Goal: Task Accomplishment & Management: Manage account settings

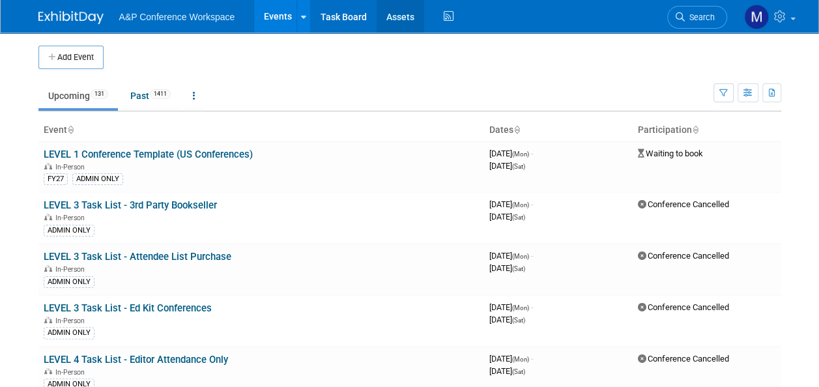
click at [409, 17] on link "Assets" at bounding box center [401, 16] width 48 height 33
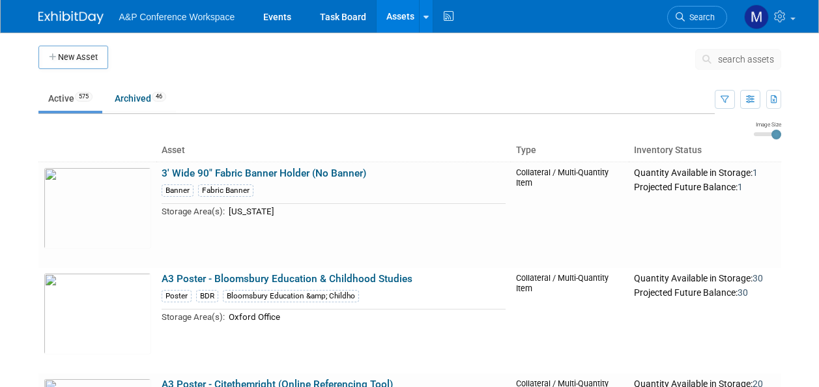
click at [745, 60] on span "search assets" at bounding box center [746, 59] width 56 height 10
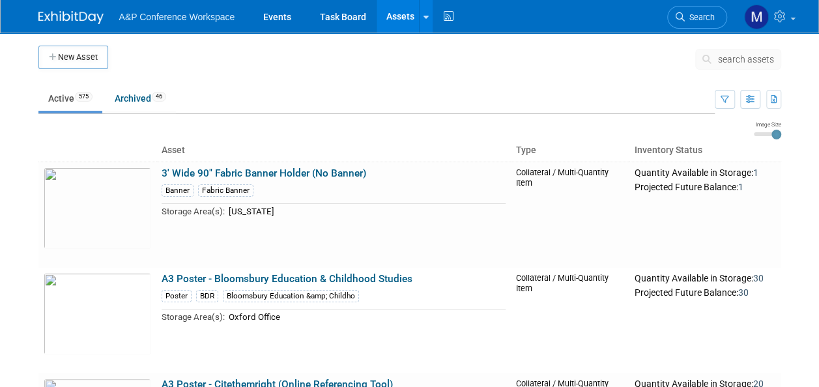
click at [745, 59] on span "search assets" at bounding box center [746, 59] width 56 height 10
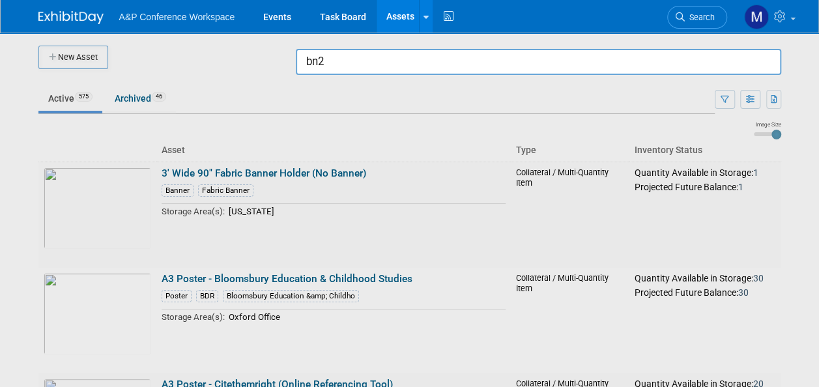
type input "bn2"
drag, startPoint x: 344, startPoint y: 66, endPoint x: 287, endPoint y: 68, distance: 57.4
click at [287, 68] on body "A&P Conference Workspace Events Task Board Assets New Asset Search Assets Bulk …" at bounding box center [409, 193] width 819 height 387
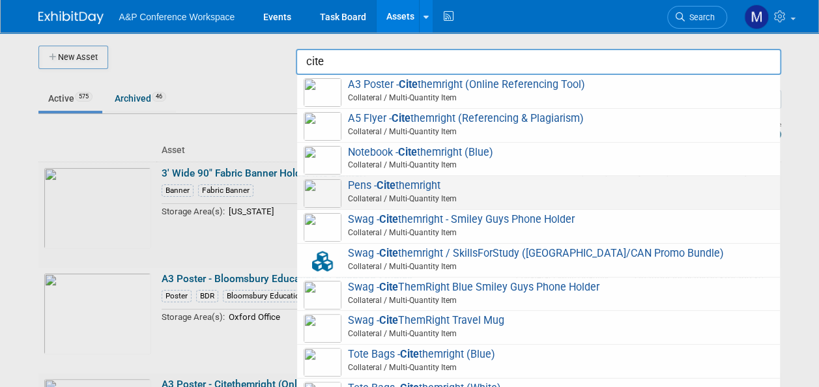
click at [419, 187] on span "Pens - Cite themright Collateral / Multi-Quantity Item" at bounding box center [539, 192] width 470 height 27
type input "Pens - Citethemright"
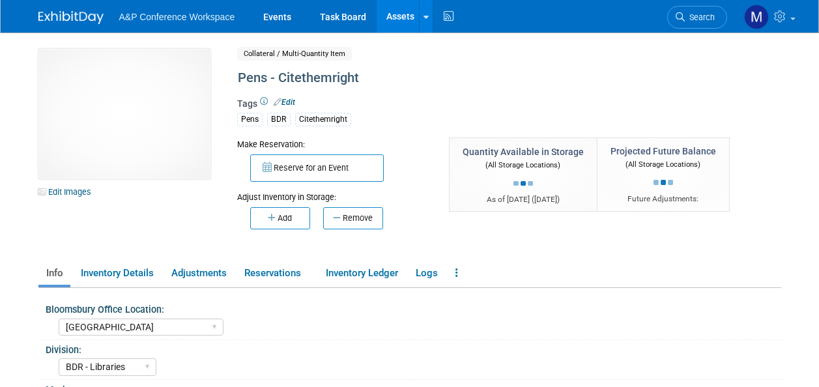
select select "[GEOGRAPHIC_DATA]"
select select "BDR - Libraries"
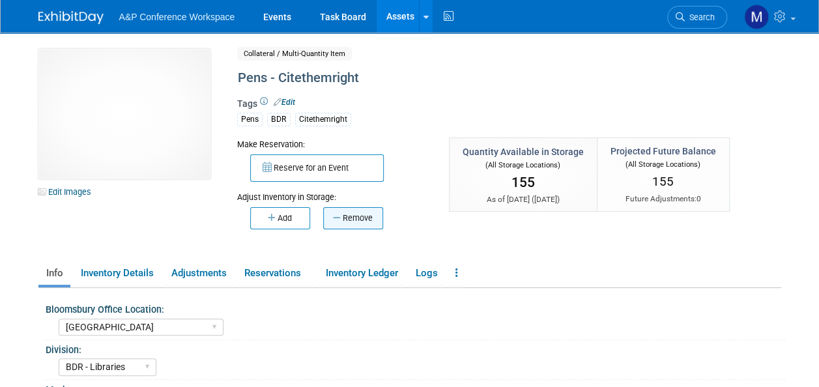
click at [372, 218] on button "Remove" at bounding box center [353, 218] width 60 height 22
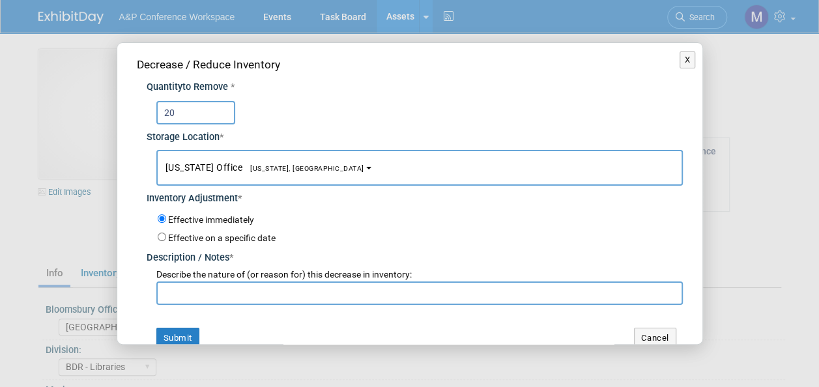
type input "20"
click at [248, 164] on span "[US_STATE], [GEOGRAPHIC_DATA]" at bounding box center [304, 168] width 122 height 8
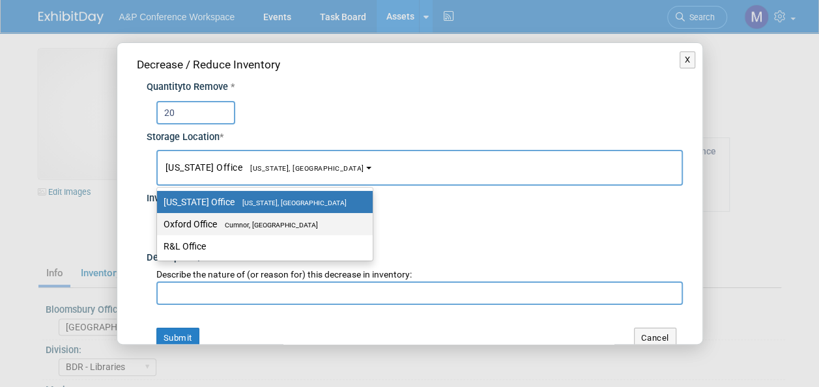
click at [259, 228] on label "Oxford Office [GEOGRAPHIC_DATA], [GEOGRAPHIC_DATA]" at bounding box center [262, 224] width 196 height 17
click at [159, 228] on input "Oxford Office [GEOGRAPHIC_DATA], [GEOGRAPHIC_DATA]" at bounding box center [155, 224] width 8 height 8
select select "11222978"
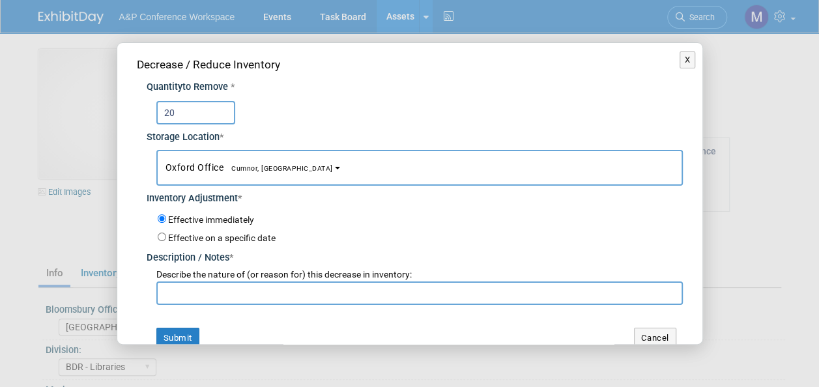
click at [258, 288] on input "text" at bounding box center [419, 293] width 527 height 23
paste input "[GEOGRAPHIC_DATA][PERSON_NAME]"
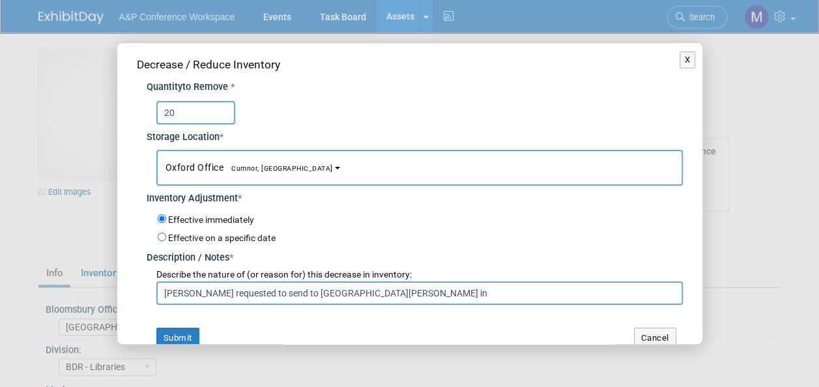
type input "[PERSON_NAME] requested to send to [GEOGRAPHIC_DATA][PERSON_NAME] in"
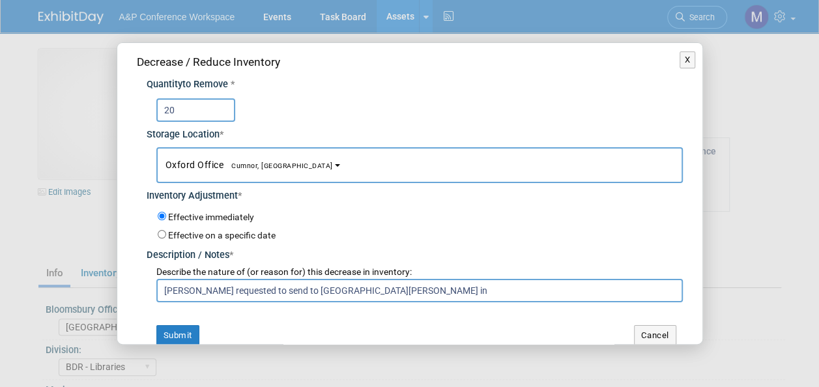
click at [421, 284] on input "Abigail Larkin requested to send to St Peters House Library in" at bounding box center [419, 290] width 527 height 23
type input "Abigail Larkin requested to send to St Peters House Library in Brighton"
click at [185, 334] on button "Submit" at bounding box center [177, 335] width 43 height 21
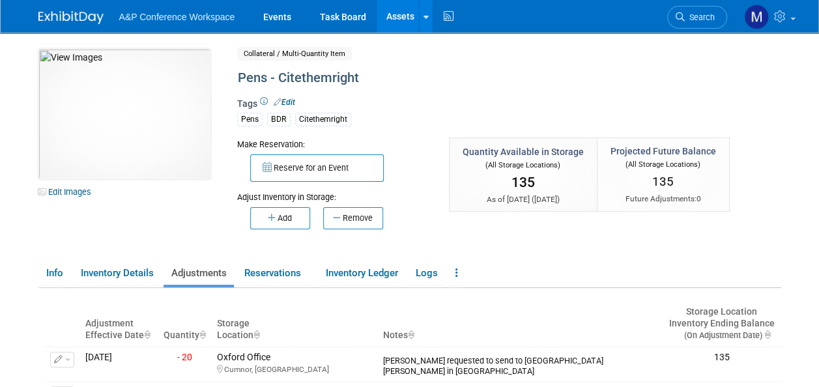
click at [404, 17] on link "Assets" at bounding box center [401, 16] width 48 height 33
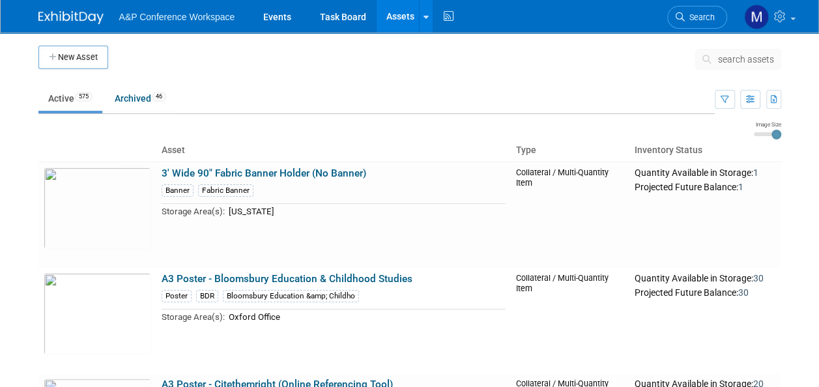
click at [736, 58] on span "search assets" at bounding box center [746, 59] width 56 height 10
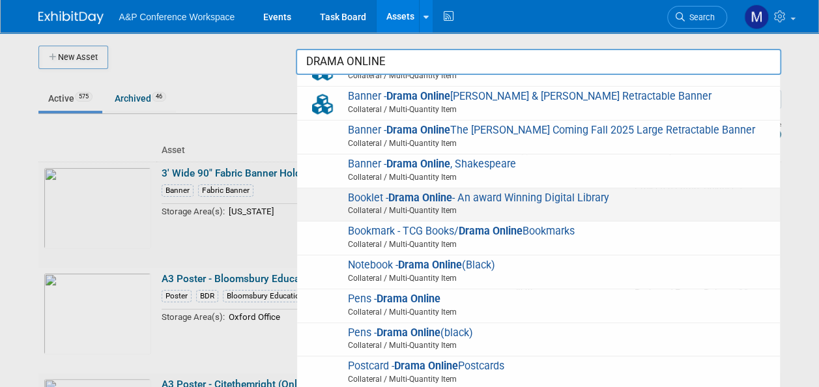
scroll to position [235, 0]
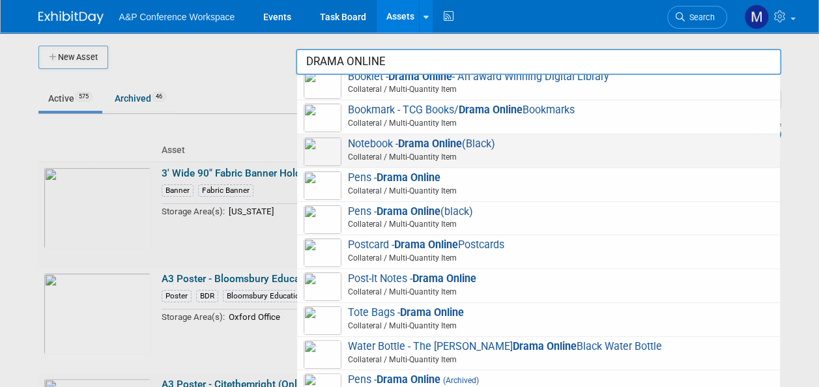
click at [425, 146] on strong "Drama Online" at bounding box center [430, 144] width 64 height 12
type input "Notebook - Drama Online (Black)"
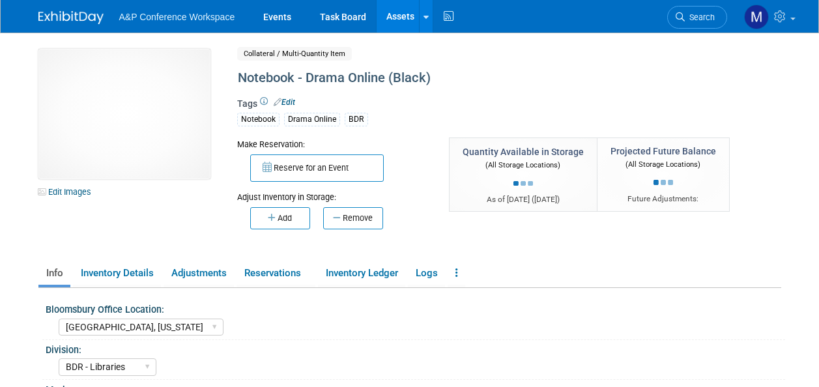
select select "[GEOGRAPHIC_DATA], [US_STATE]"
select select "BDR - Libraries"
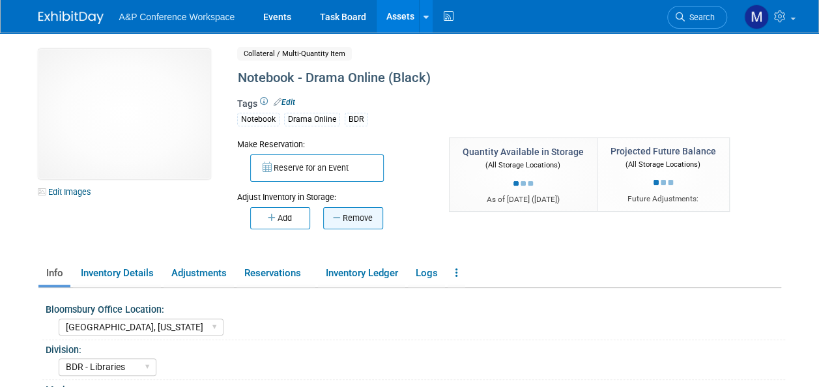
click at [370, 216] on button "Remove" at bounding box center [353, 218] width 60 height 22
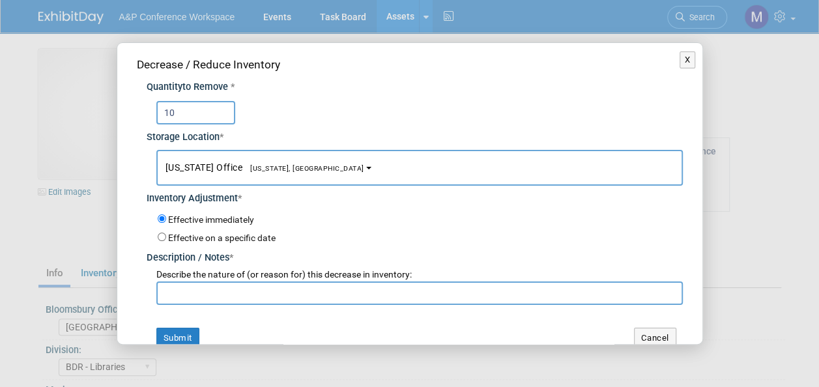
type input "10"
click at [286, 168] on span "[US_STATE], [GEOGRAPHIC_DATA]" at bounding box center [304, 168] width 122 height 8
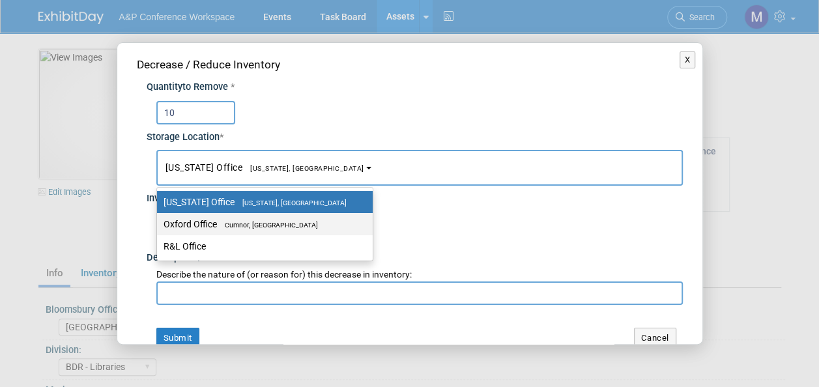
click at [281, 228] on label "Oxford Office Cumnor, United Kingdom" at bounding box center [262, 224] width 196 height 17
click at [159, 228] on input "Oxford Office Cumnor, United Kingdom" at bounding box center [155, 224] width 8 height 8
select select "11222978"
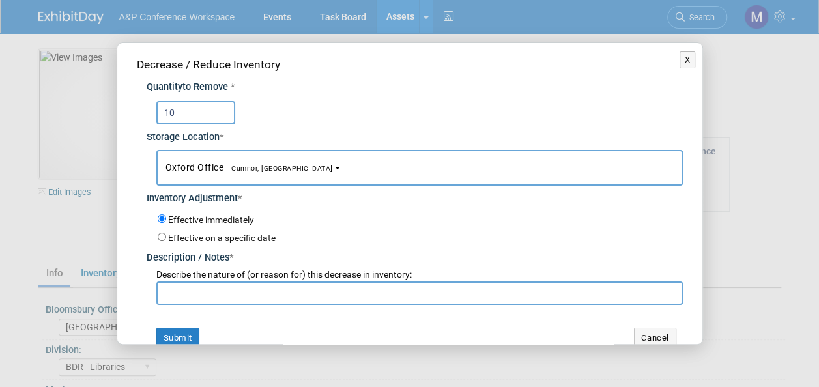
click at [265, 296] on input "text" at bounding box center [419, 293] width 527 height 23
paste input "BN2 9NA"
drag, startPoint x: 215, startPoint y: 291, endPoint x: 118, endPoint y: 296, distance: 97.3
click at [118, 296] on div "Decrease / Reduce Inventory Quantity to Remove * 10 Storage Location * New York…" at bounding box center [409, 202] width 585 height 319
type input "a"
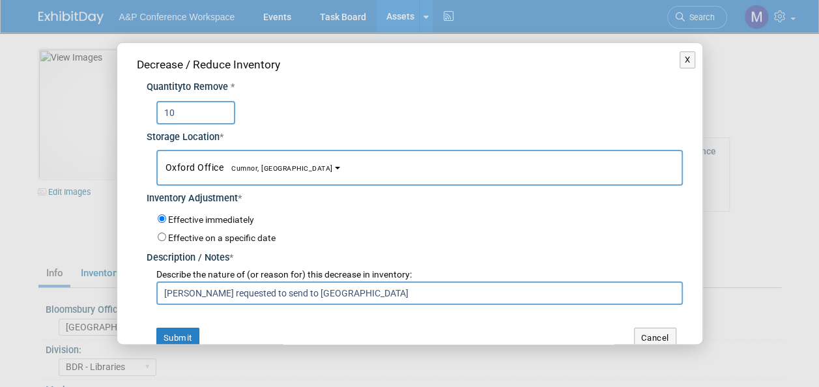
drag, startPoint x: 425, startPoint y: 283, endPoint x: 165, endPoint y: 297, distance: 260.5
click at [165, 297] on input "Anna Roberts requested to send to Northampton University" at bounding box center [419, 293] width 527 height 23
type input "Anna Roberts requested to send to Northampton University"
click at [184, 338] on button "Submit" at bounding box center [177, 338] width 43 height 21
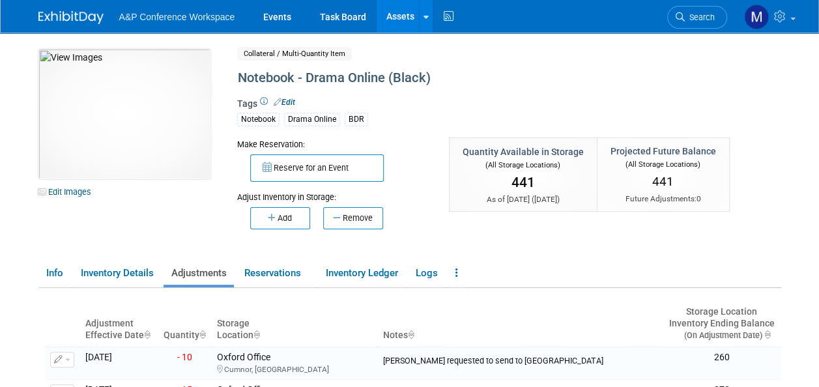
click at [399, 23] on link "Assets" at bounding box center [401, 16] width 48 height 33
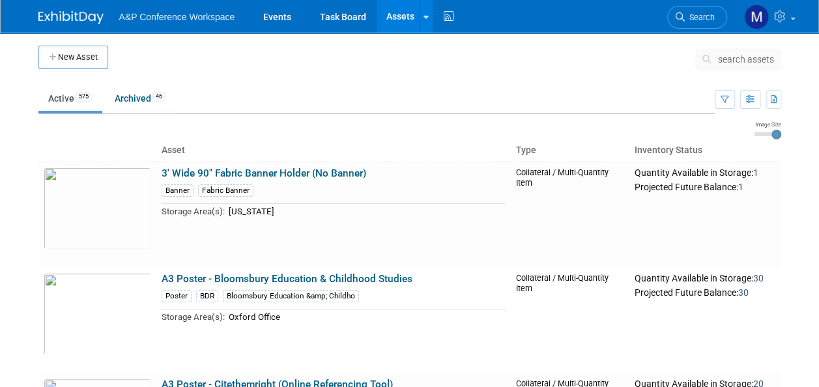
click at [724, 61] on span "search assets" at bounding box center [746, 59] width 56 height 10
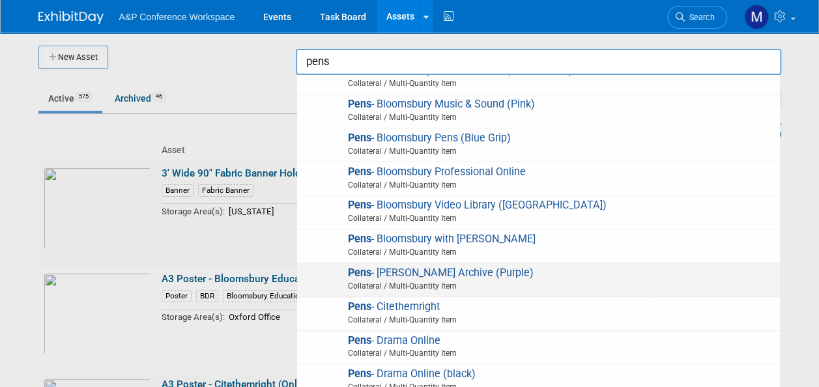
scroll to position [391, 0]
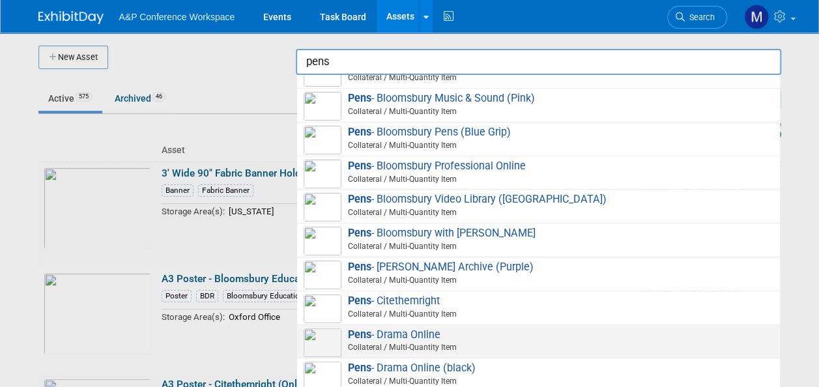
click at [431, 329] on span "Pens - Drama Online Collateral / Multi-Quantity Item" at bounding box center [539, 342] width 470 height 27
type input "Pens - Drama Online"
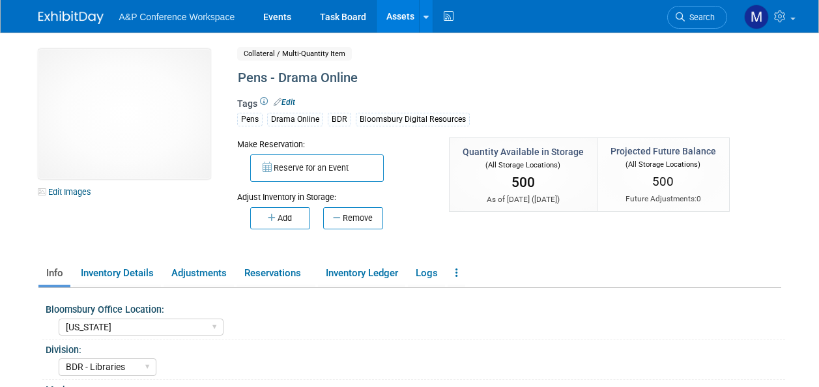
select select "[US_STATE]"
select select "BDR - Libraries"
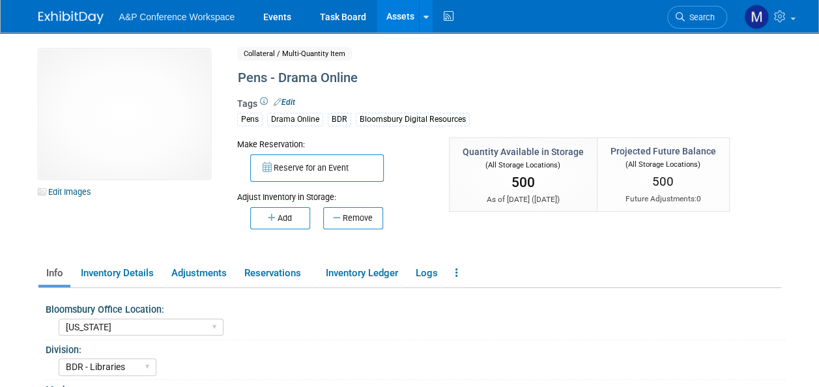
click at [402, 13] on link "Assets" at bounding box center [401, 16] width 48 height 33
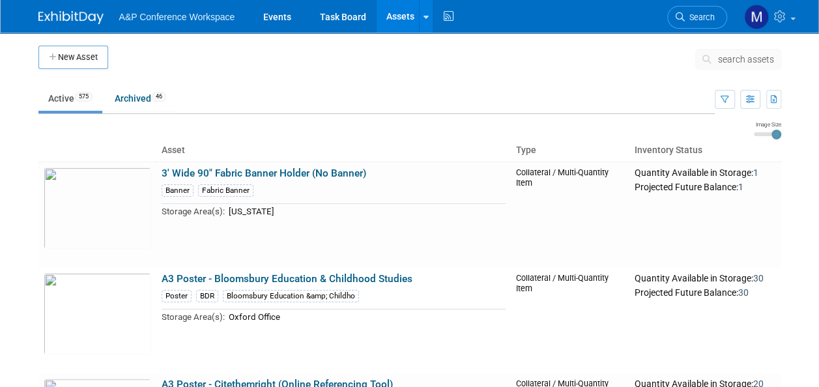
click at [754, 54] on span "search assets" at bounding box center [746, 59] width 56 height 10
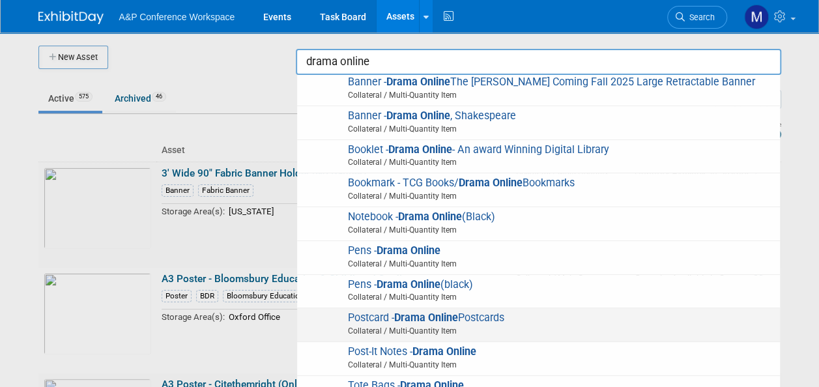
scroll to position [235, 0]
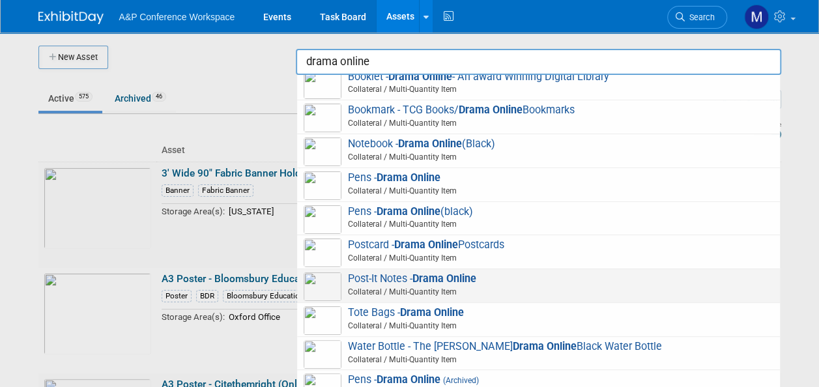
click at [437, 282] on strong "Drama Online" at bounding box center [445, 279] width 64 height 12
type input "Post-It Notes - Drama Online"
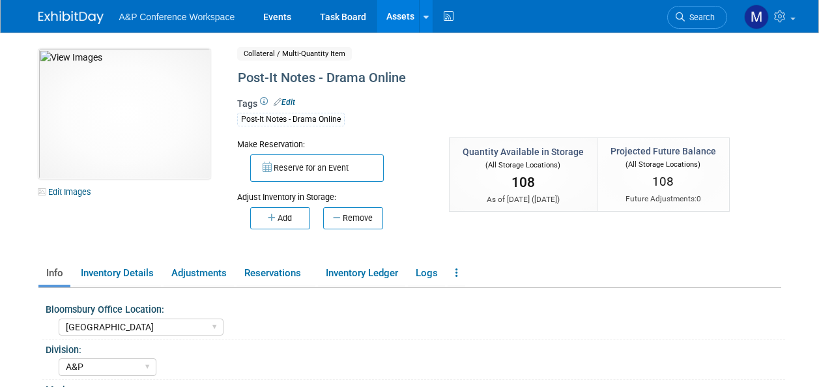
select select "[GEOGRAPHIC_DATA]"
select select "A&P"
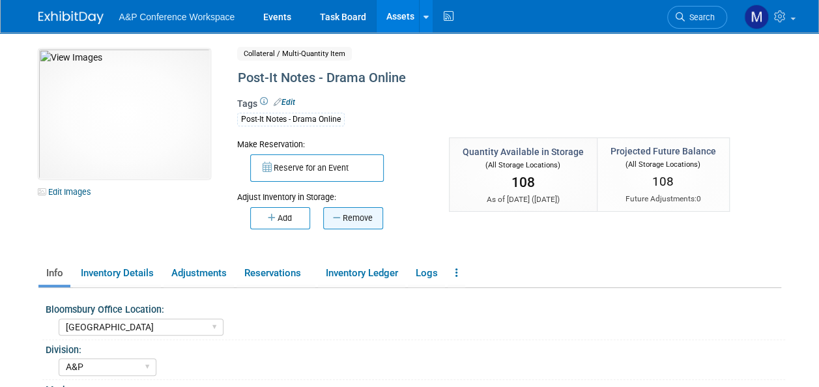
click at [351, 220] on button "Remove" at bounding box center [353, 218] width 60 height 22
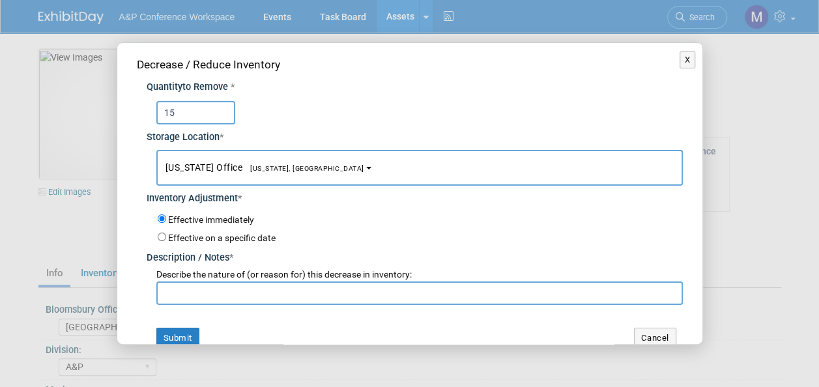
type input "15"
click at [293, 162] on button "[US_STATE] Office [US_STATE], [GEOGRAPHIC_DATA]" at bounding box center [419, 168] width 527 height 36
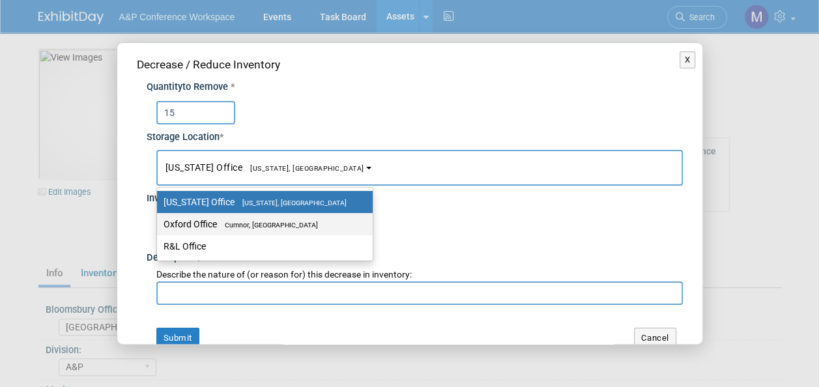
click at [292, 223] on span "Cumnor, [GEOGRAPHIC_DATA]" at bounding box center [267, 225] width 101 height 8
click at [159, 223] on input "Oxford Office [GEOGRAPHIC_DATA], [GEOGRAPHIC_DATA]" at bounding box center [155, 224] width 8 height 8
select select "11222978"
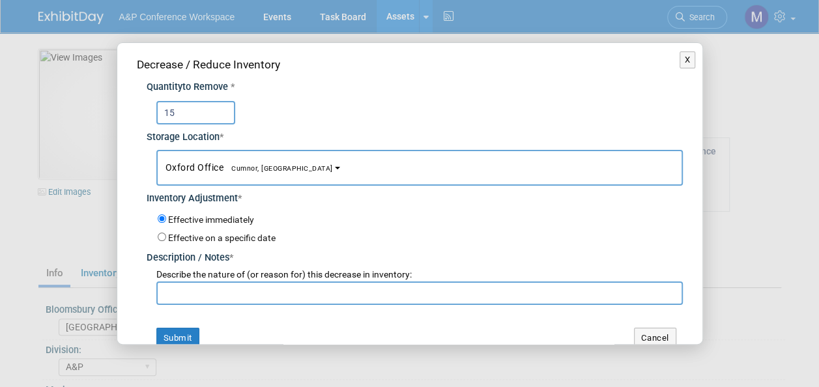
click at [288, 291] on input "text" at bounding box center [419, 293] width 527 height 23
paste input "[PERSON_NAME] requested to send to [GEOGRAPHIC_DATA]"
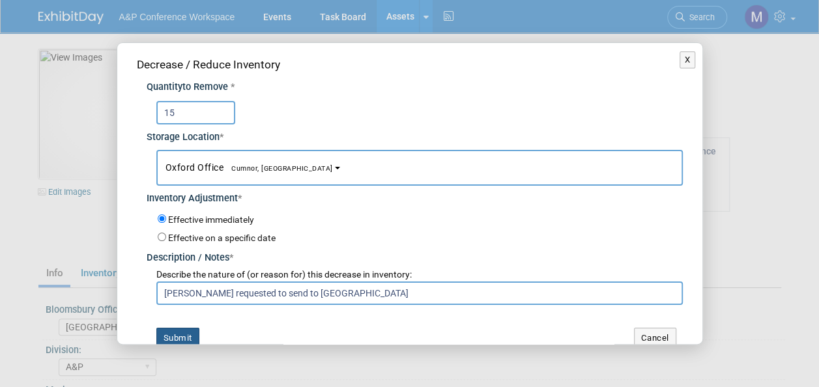
type input "[PERSON_NAME] requested to send to [GEOGRAPHIC_DATA]"
click at [184, 331] on button "Submit" at bounding box center [177, 338] width 43 height 21
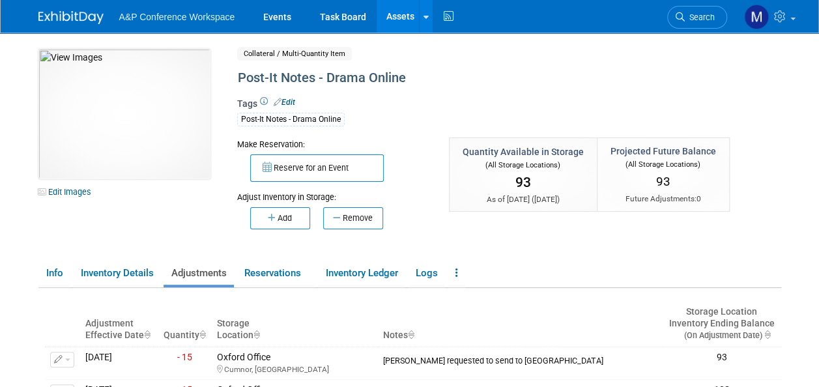
click at [400, 8] on link "Assets" at bounding box center [401, 16] width 48 height 33
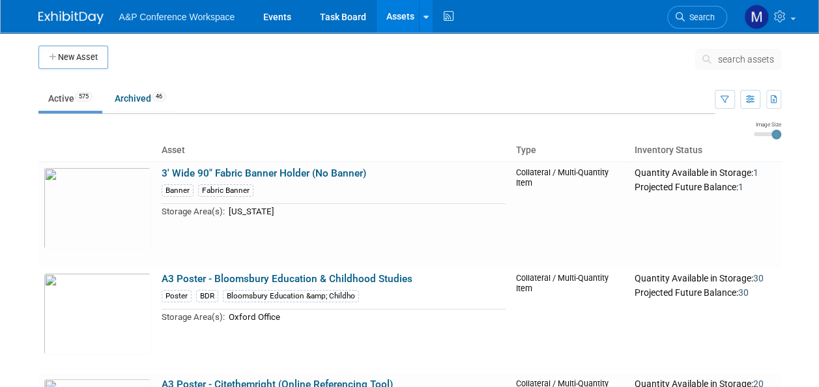
click at [725, 61] on span "search assets" at bounding box center [746, 59] width 56 height 10
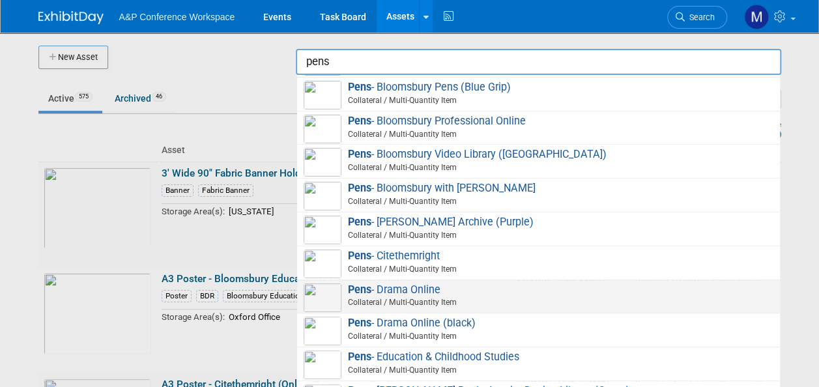
scroll to position [456, 0]
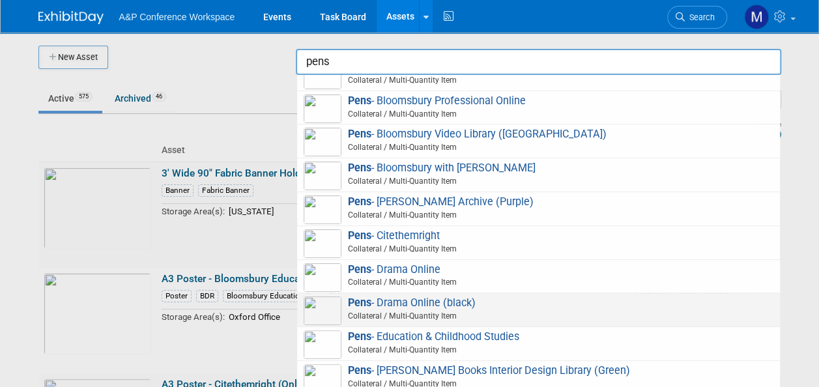
click at [434, 300] on span "Pens - Drama Online (black) Collateral / Multi-Quantity Item" at bounding box center [539, 310] width 470 height 27
type input "Pens - Drama Online (black)"
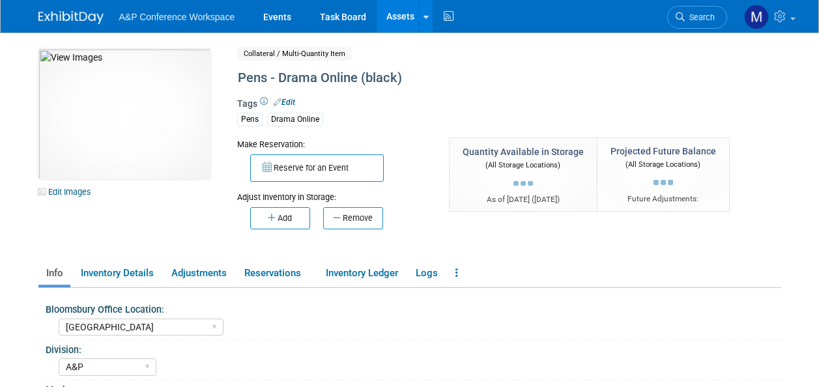
select select "[GEOGRAPHIC_DATA]"
select select "A&P"
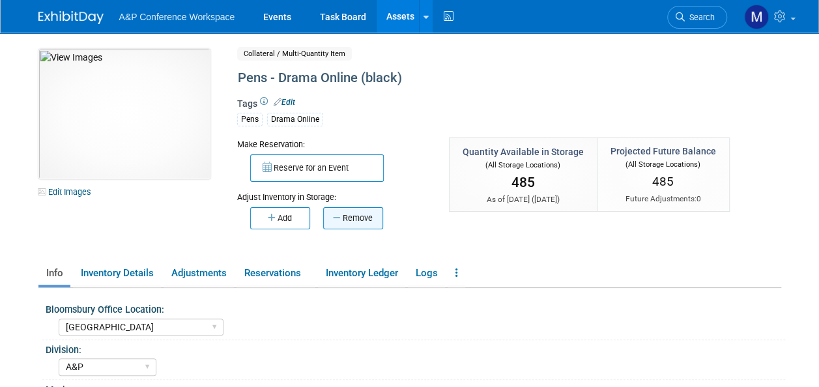
click at [360, 221] on button "Remove" at bounding box center [353, 218] width 60 height 22
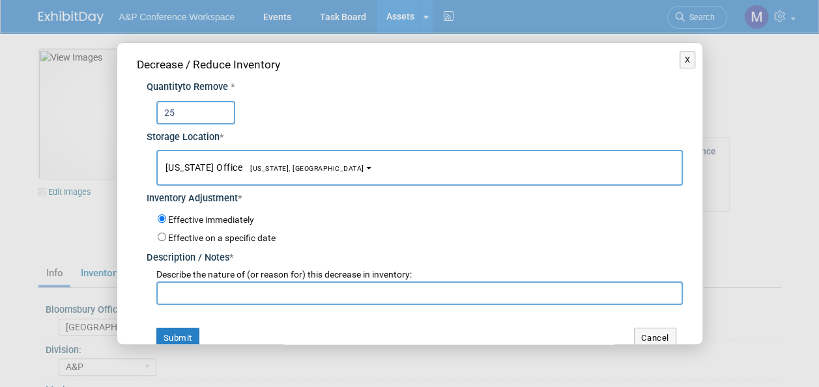
type input "25"
click at [262, 171] on span "[US_STATE], [GEOGRAPHIC_DATA]" at bounding box center [304, 168] width 122 height 8
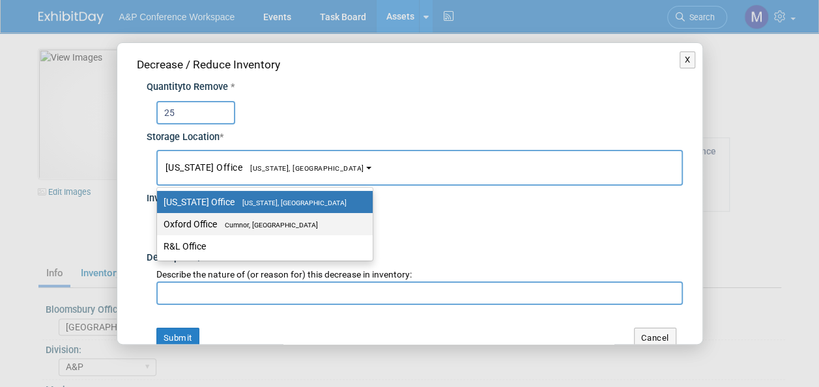
click at [267, 221] on span "Cumnor, [GEOGRAPHIC_DATA]" at bounding box center [267, 225] width 101 height 8
click at [159, 221] on input "Oxford Office [GEOGRAPHIC_DATA], [GEOGRAPHIC_DATA]" at bounding box center [155, 224] width 8 height 8
select select "11222978"
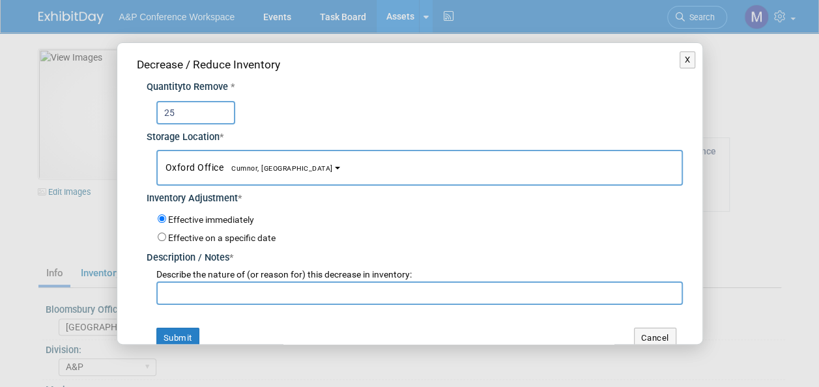
click at [274, 290] on input "text" at bounding box center [419, 293] width 527 height 23
paste input "[PERSON_NAME] requested to send to [GEOGRAPHIC_DATA]"
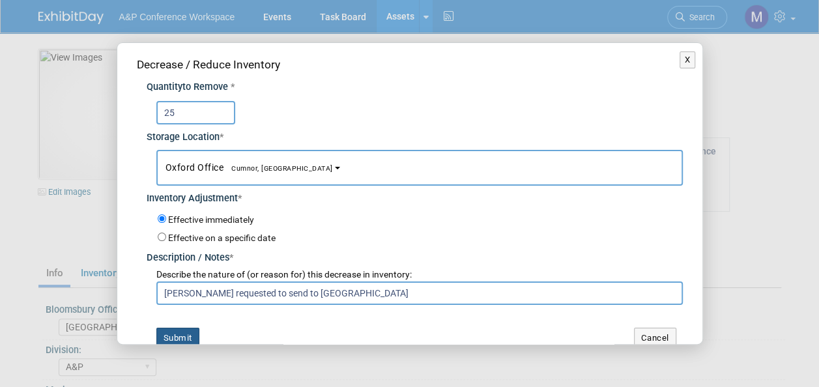
type input "[PERSON_NAME] requested to send to [GEOGRAPHIC_DATA]"
click at [186, 328] on button "Submit" at bounding box center [177, 338] width 43 height 21
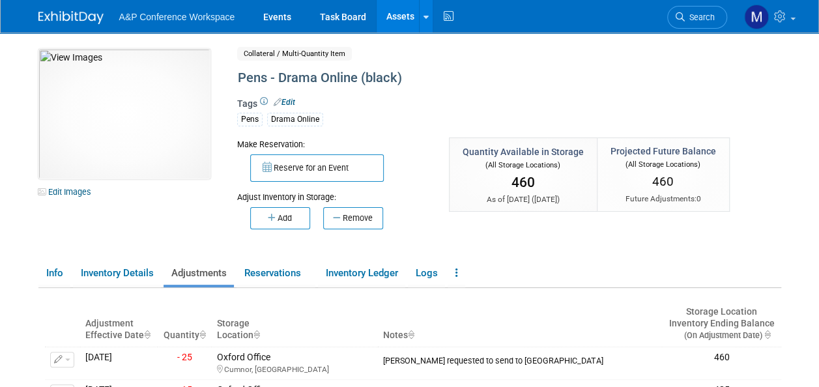
click at [409, 14] on link "Assets" at bounding box center [401, 16] width 48 height 33
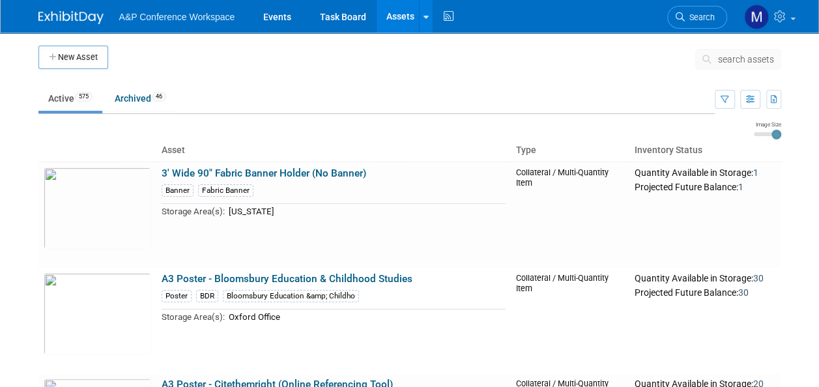
drag, startPoint x: 0, startPoint y: 0, endPoint x: 745, endPoint y: 57, distance: 747.4
click at [738, 57] on span "search assets" at bounding box center [746, 59] width 56 height 10
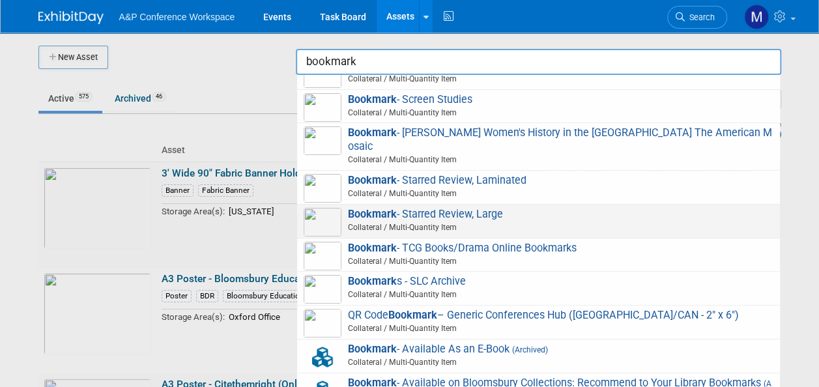
scroll to position [782, 0]
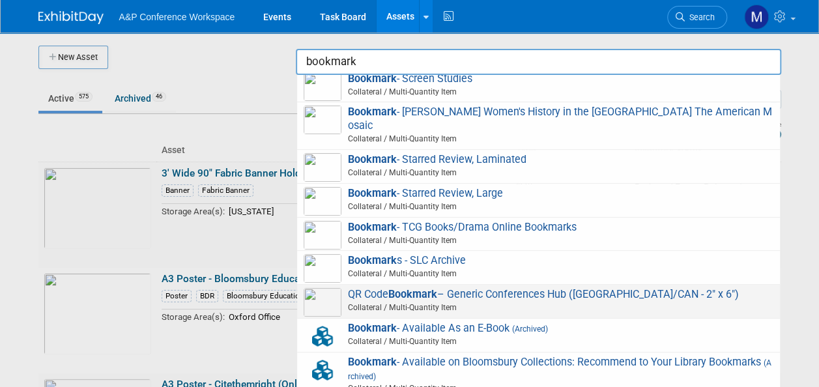
click at [485, 291] on span "QR Code Bookmark – Generic Conferences Hub (US/CAN - 2" x 6") Collateral / Mult…" at bounding box center [539, 301] width 470 height 27
type input "QR Code Bookmark – Generic Conferences Hub ([GEOGRAPHIC_DATA]/CAN - 2" x 6")"
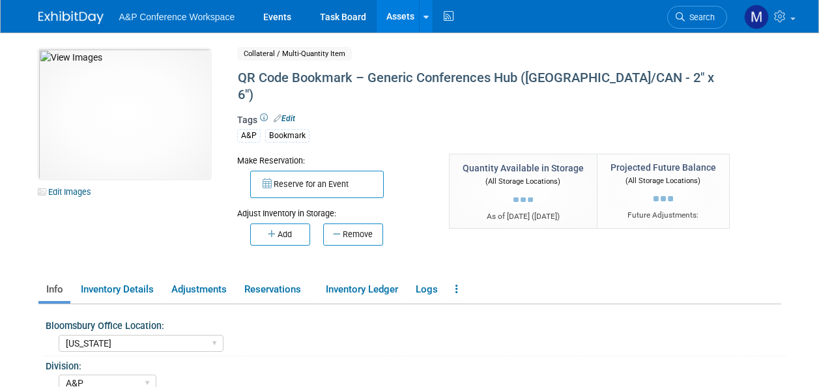
select select "[US_STATE]"
select select "A&P"
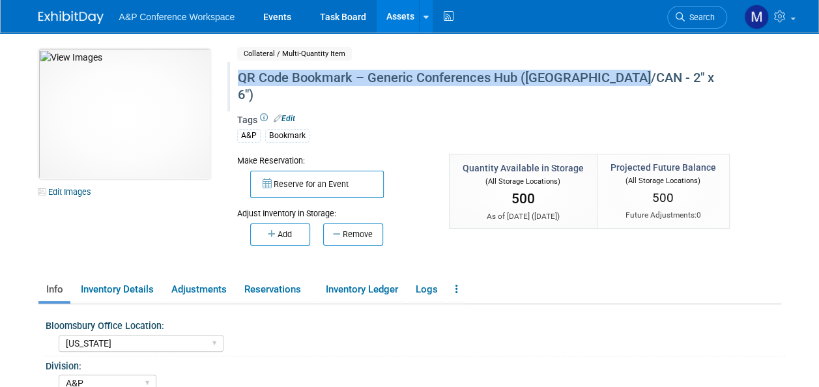
drag, startPoint x: 239, startPoint y: 80, endPoint x: 631, endPoint y: 70, distance: 392.6
click at [631, 70] on div "QR Code Bookmark – Generic Conferences Hub ([GEOGRAPHIC_DATA]/CAN - 2" x 6")" at bounding box center [479, 86] width 493 height 40
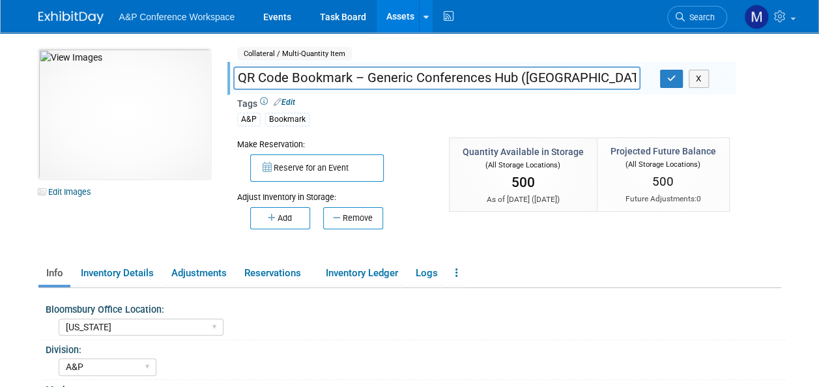
drag, startPoint x: 628, startPoint y: 74, endPoint x: 229, endPoint y: 110, distance: 400.5
click at [229, 110] on div "Collateral / Multi-Quantity Item Shared QR Code Bookmark – Generic Conferences …" at bounding box center [482, 150] width 509 height 203
click at [671, 78] on icon "button" at bounding box center [672, 78] width 9 height 8
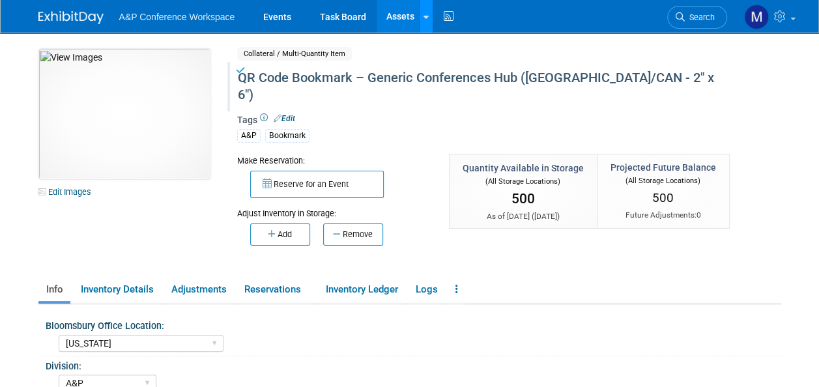
click at [424, 20] on icon at bounding box center [426, 17] width 5 height 8
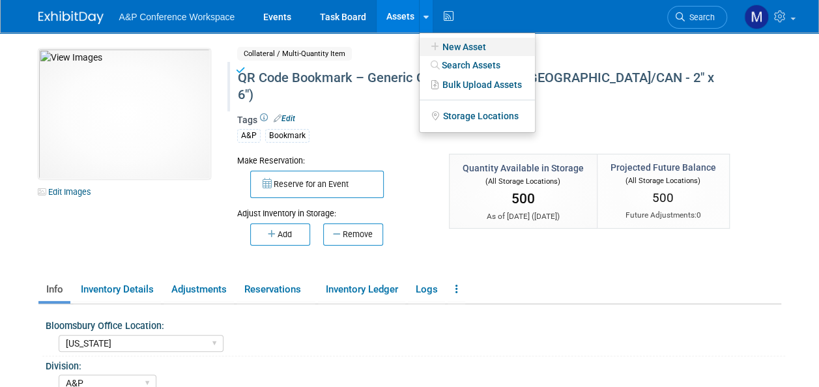
click at [437, 41] on link "New Asset" at bounding box center [477, 47] width 115 height 18
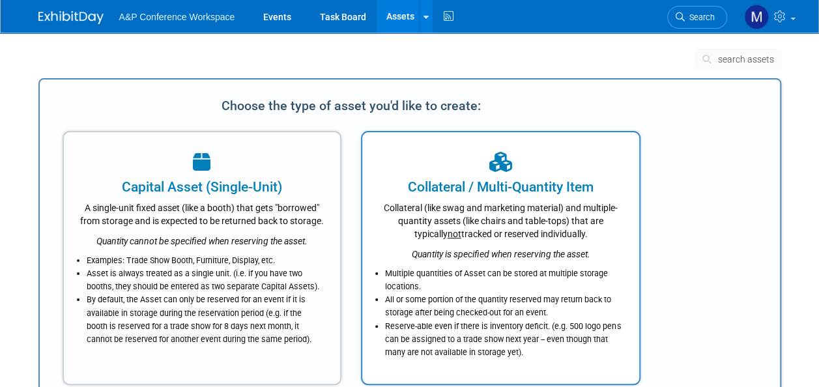
click at [469, 228] on div "Collateral (like swag and marketing material) and multiple-quantity assets (lik…" at bounding box center [501, 219] width 244 height 44
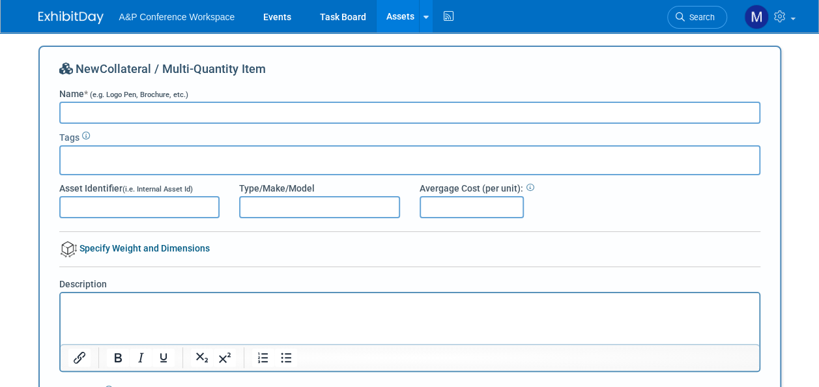
paste input "QR Code Bookmark – Generic Conferences Hub ([GEOGRAPHIC_DATA]/CAN - 2" x 6")"
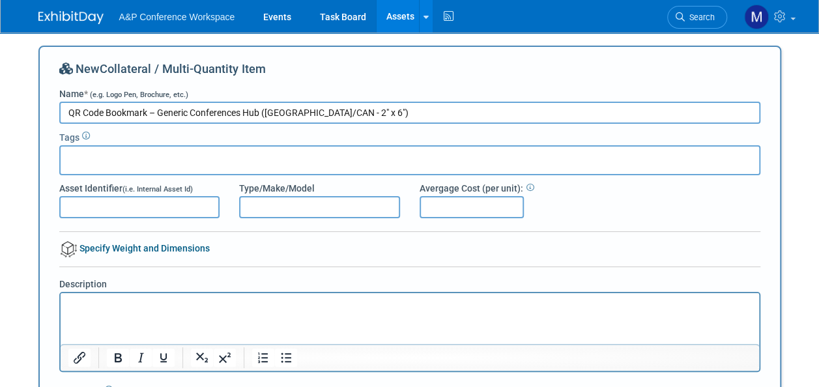
click at [155, 217] on input "Asset Identifier (i.e. Internal Asset Id)" at bounding box center [139, 207] width 161 height 22
click at [301, 112] on input "QR Code Bookmark – Generic Conferences Hub ([GEOGRAPHIC_DATA]/CAN - 2" x 6")" at bounding box center [409, 113] width 701 height 22
type input "QR Code Bookmark – Generic Conferences Hub (UK - 2" x 6")"
click at [108, 154] on input "text" at bounding box center [118, 158] width 104 height 13
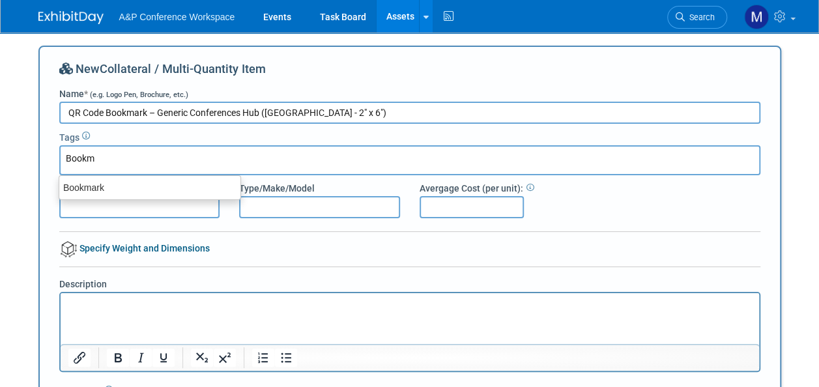
type input "Bookmark"
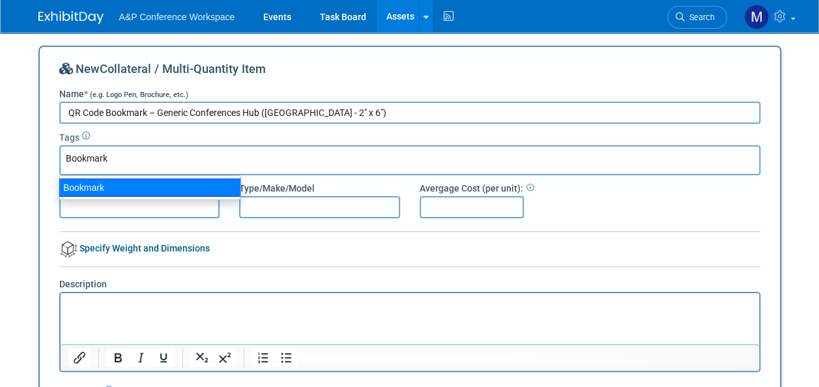
type input "Bookmark"
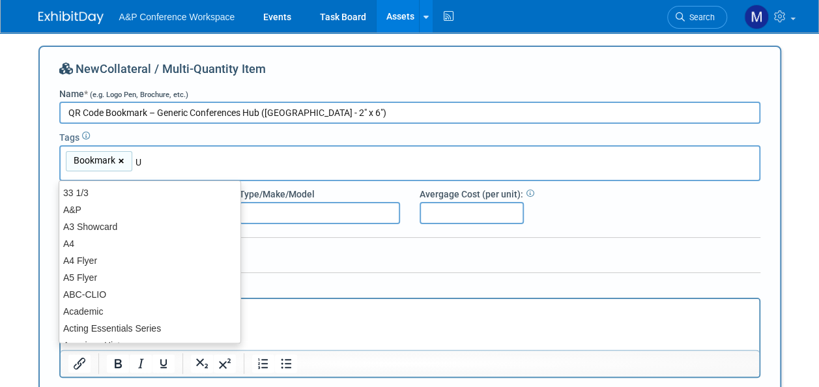
type input "UK"
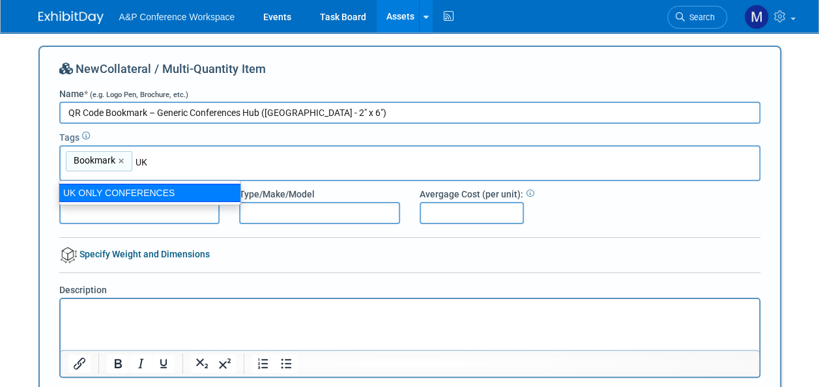
click at [115, 190] on div "UK ONLY CONFERENCES" at bounding box center [150, 193] width 183 height 18
type input "Bookmark, UK ONLY CONFERENCES"
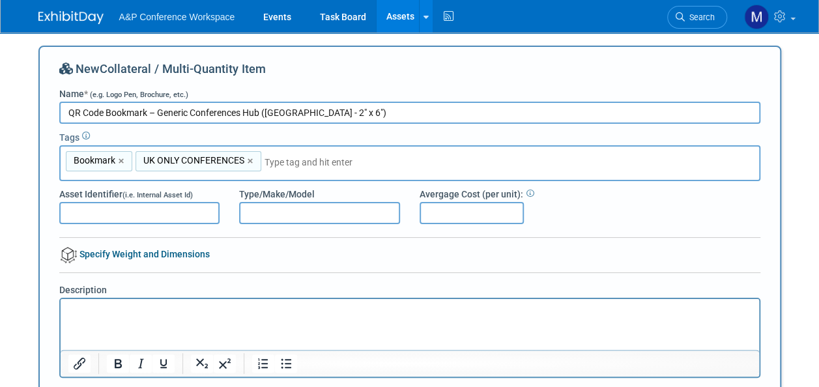
click at [186, 213] on input "Asset Identifier (i.e. Internal Asset Id)" at bounding box center [139, 213] width 161 height 22
type input "Anne Weston"
click at [252, 213] on input "Type/Make/Model" at bounding box center [319, 213] width 161 height 22
type input "A&P"
click at [155, 306] on p "Rich Text Area. Press ALT-0 for help." at bounding box center [410, 310] width 684 height 13
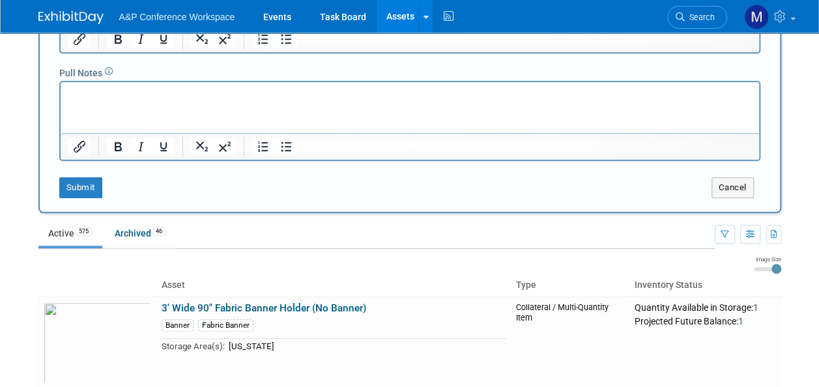
scroll to position [326, 0]
click at [76, 187] on button "Submit" at bounding box center [80, 186] width 43 height 21
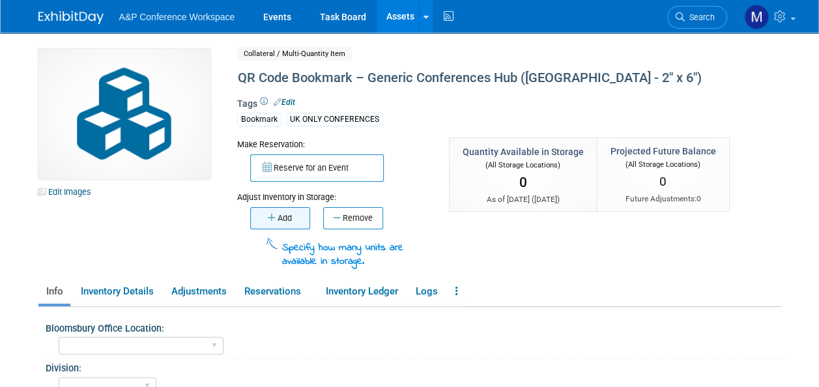
click at [288, 209] on button "Add" at bounding box center [280, 218] width 60 height 22
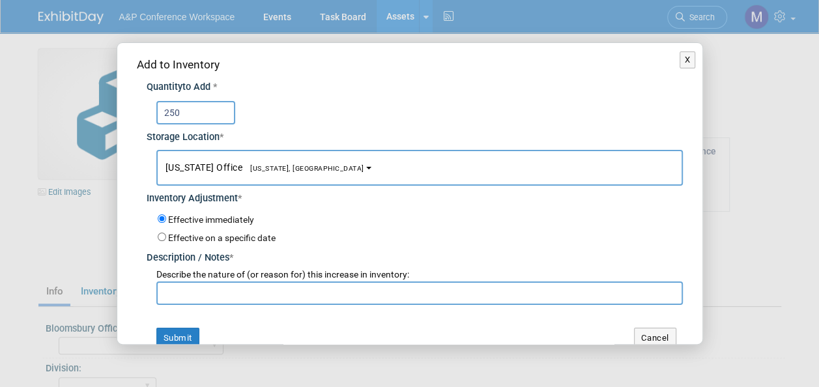
type input "250"
click at [273, 162] on button "[US_STATE] Office [US_STATE], [GEOGRAPHIC_DATA]" at bounding box center [419, 168] width 527 height 36
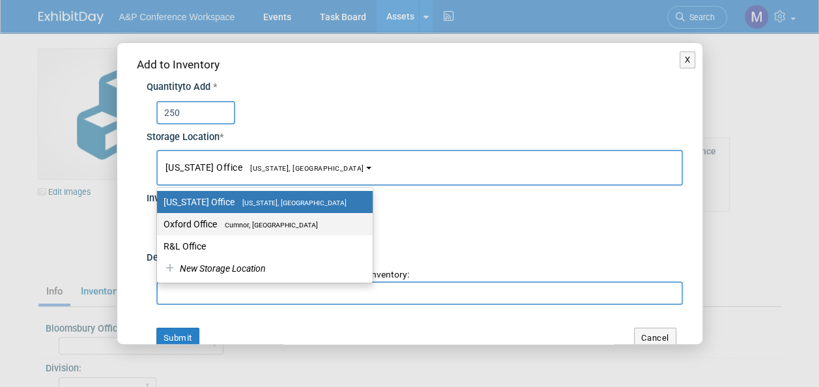
click at [263, 219] on label "Oxford Office [GEOGRAPHIC_DATA], [GEOGRAPHIC_DATA]" at bounding box center [262, 224] width 196 height 17
click at [159, 220] on input "Oxford Office [GEOGRAPHIC_DATA], [GEOGRAPHIC_DATA]" at bounding box center [155, 224] width 8 height 8
select select "11222978"
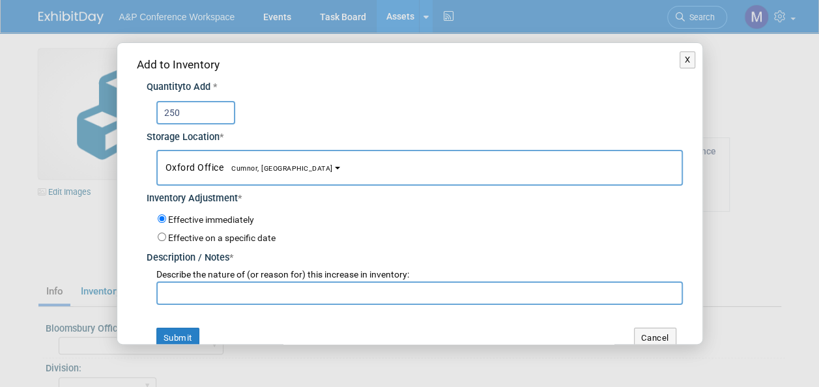
click at [248, 293] on input "text" at bounding box center [419, 293] width 527 height 23
drag, startPoint x: 229, startPoint y: 286, endPoint x: 66, endPoint y: 286, distance: 163.0
click at [71, 288] on div "X Add to Inventory Quantity to Add * 250 *" at bounding box center [409, 193] width 819 height 387
type input "New Stock"
click at [164, 332] on button "Submit" at bounding box center [177, 338] width 43 height 21
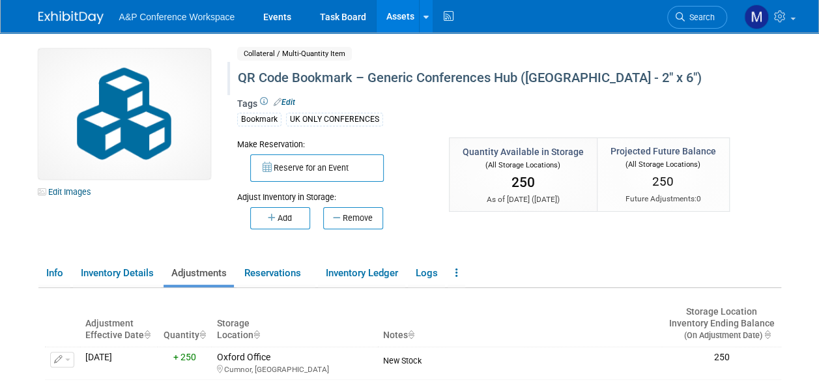
click at [365, 80] on div "QR Code Bookmark – Generic Conferences Hub (UK - 2" x 6")" at bounding box center [479, 77] width 493 height 23
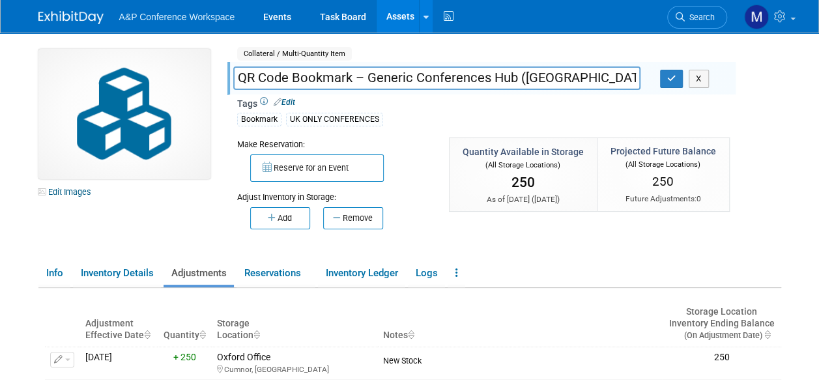
click at [348, 80] on input "QR Code Bookmark – Generic Conferences Hub (UK - 2" x 6")" at bounding box center [436, 77] width 407 height 23
type input "QR Code Bookmark 35% off – Generic Conferences Hub ([GEOGRAPHIC_DATA] - 2" x 6")"
click at [673, 76] on icon "button" at bounding box center [672, 78] width 9 height 8
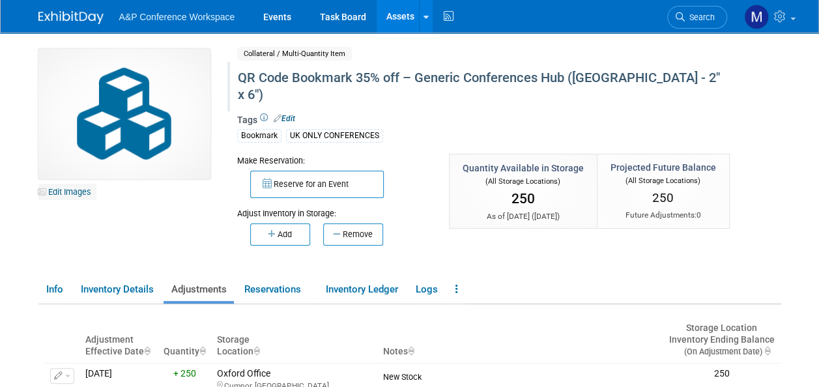
click at [63, 194] on link "Edit Images" at bounding box center [67, 192] width 58 height 16
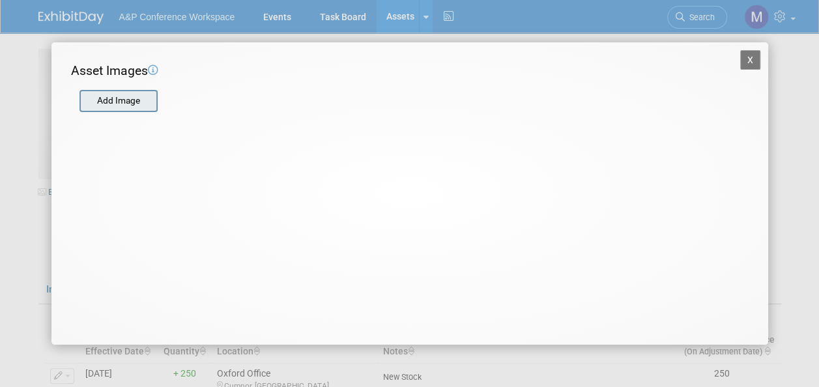
click at [135, 107] on input "file" at bounding box center [78, 101] width 155 height 20
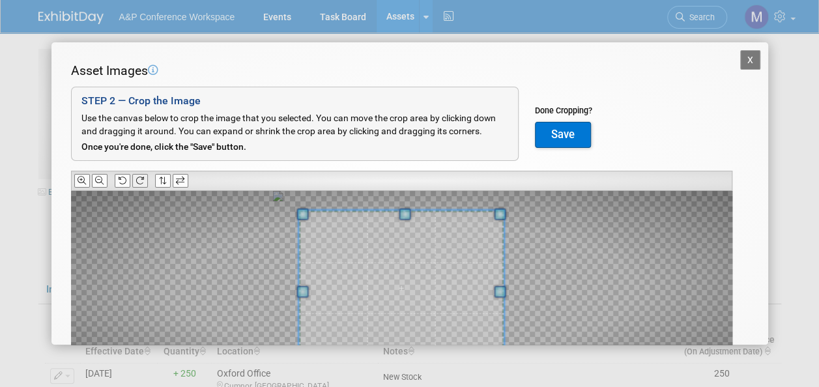
click at [134, 183] on button at bounding box center [140, 181] width 16 height 14
click at [139, 181] on icon at bounding box center [140, 181] width 8 height 8
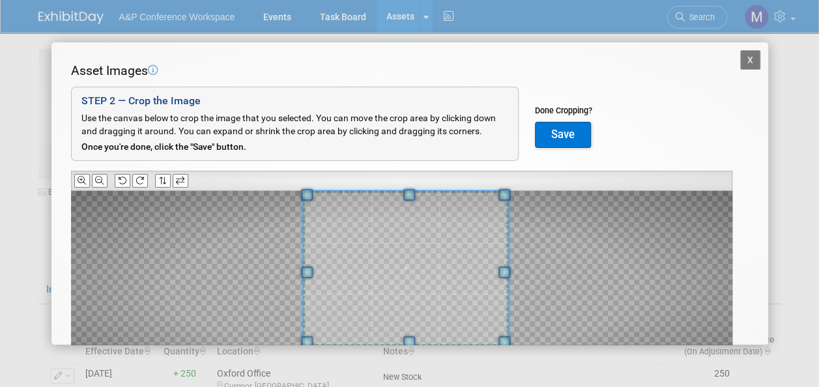
click at [411, 175] on div "Asset Images Add Image STEP 2 — Crop the Image Use the canvas below to crop the…" at bounding box center [410, 244] width 678 height 364
click at [574, 137] on button "Save" at bounding box center [563, 135] width 56 height 26
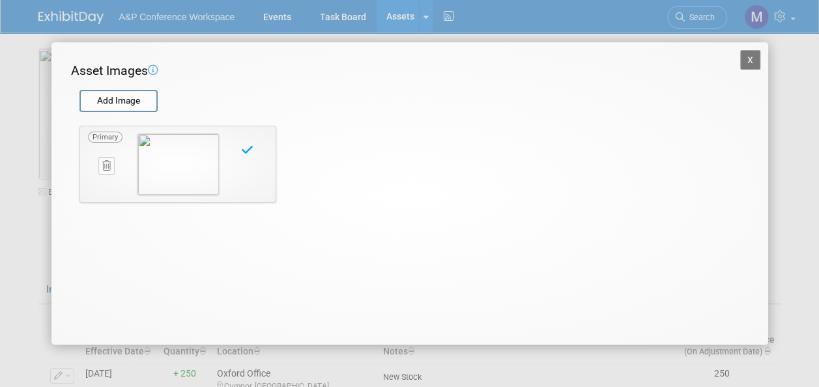
click at [753, 62] on button "X" at bounding box center [751, 60] width 21 height 20
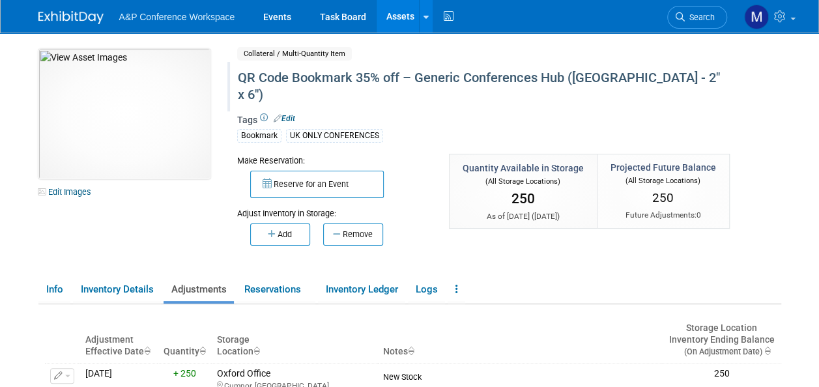
click at [356, 224] on button "Remove" at bounding box center [353, 235] width 60 height 22
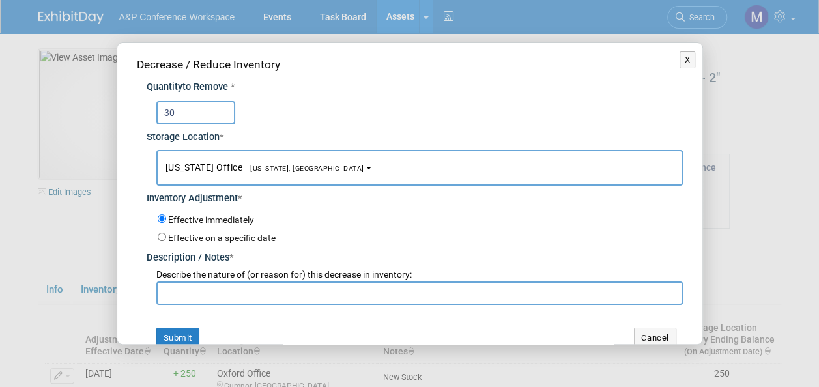
type input "30"
click at [280, 168] on span "[US_STATE], [GEOGRAPHIC_DATA]" at bounding box center [304, 168] width 122 height 8
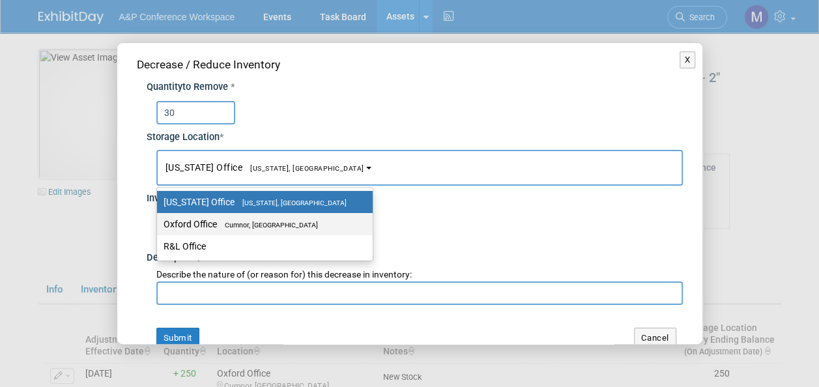
click at [280, 227] on span "Cumnor, [GEOGRAPHIC_DATA]" at bounding box center [267, 225] width 101 height 8
click at [159, 227] on input "Oxford Office Cumnor, United Kingdom" at bounding box center [155, 224] width 8 height 8
select select "11222978"
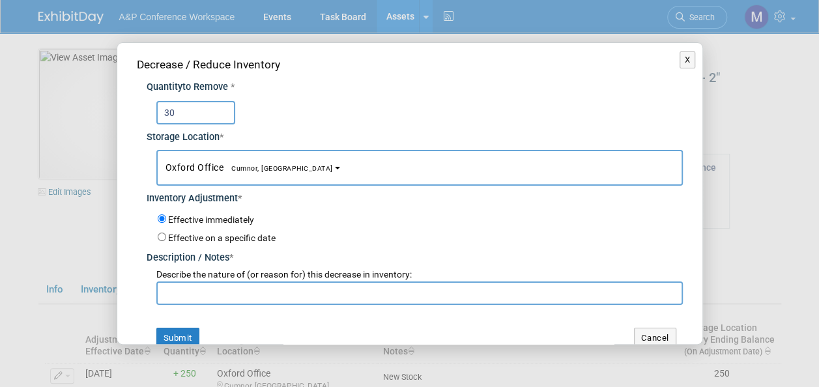
click at [253, 291] on input "text" at bounding box center [419, 293] width 527 height 23
paste input "QR Code Bookmark – Generic Conferences Hub ([GEOGRAPHIC_DATA]/CAN - 2" x 6")"
type input "QR Code Bookmark – Generic Conferences Hub ([GEOGRAPHIC_DATA]/CAN - 2" x 6")"
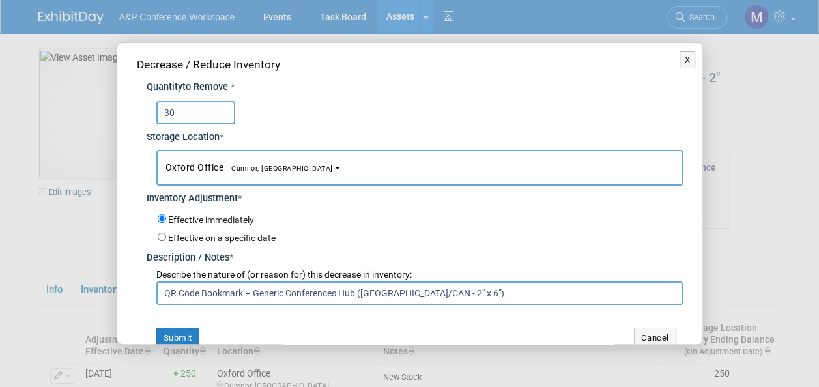
drag, startPoint x: 444, startPoint y: 291, endPoint x: 136, endPoint y: 288, distance: 307.7
click at [137, 288] on div "Quantity to Remove * 30 Storage Location * New York Office<span style="font-siz…" at bounding box center [410, 189] width 546 height 232
paste input "‘What is Fashion?’ symposium on the 10th October"
drag, startPoint x: 629, startPoint y: 291, endPoint x: 157, endPoint y: 291, distance: 472.0
click at [156, 291] on input "Rachel Bradshaw requested to send to her in London office for ‘What is Fashion?…" at bounding box center [419, 293] width 527 height 23
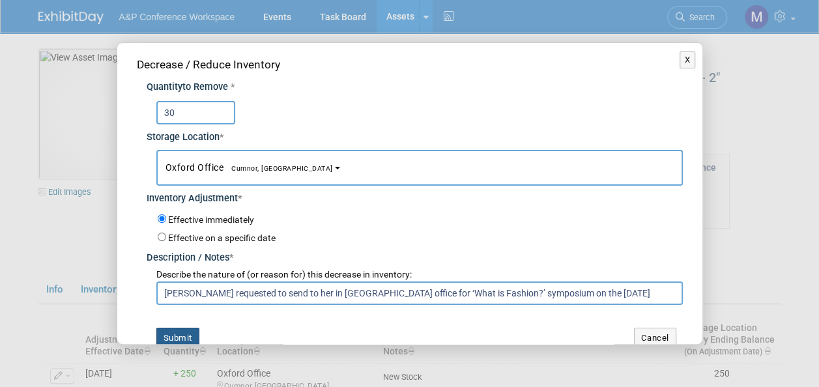
type input "Rachel Bradshaw requested to send to her in London office for ‘What is Fashion?…"
click at [189, 335] on button "Submit" at bounding box center [177, 338] width 43 height 21
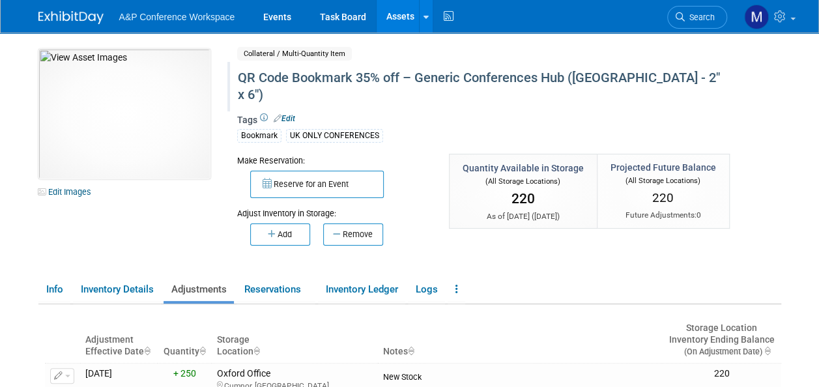
click at [398, 20] on link "Assets" at bounding box center [401, 16] width 48 height 33
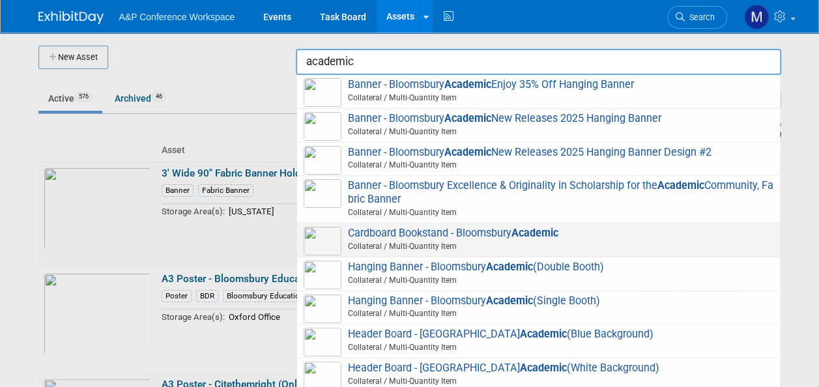
click at [468, 235] on span "Cardboard Bookstand - Bloomsbury Academic Collateral / Multi-Quantity Item" at bounding box center [539, 240] width 470 height 27
type input "Cardboard Bookstand - Bloomsbury Academic"
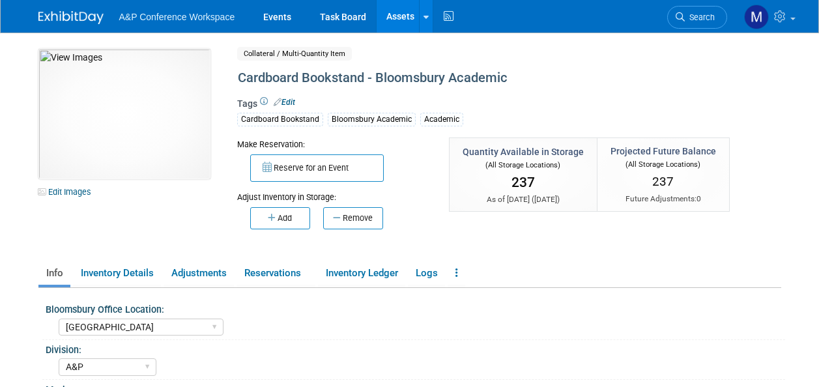
select select "[GEOGRAPHIC_DATA]"
select select "A&P"
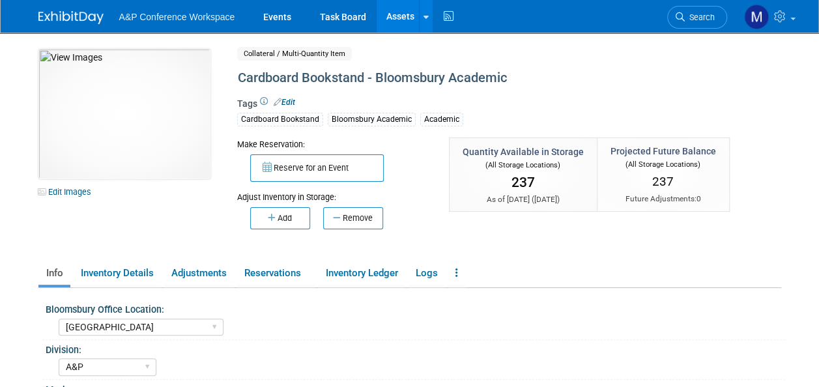
click at [349, 219] on button "Remove" at bounding box center [353, 218] width 60 height 22
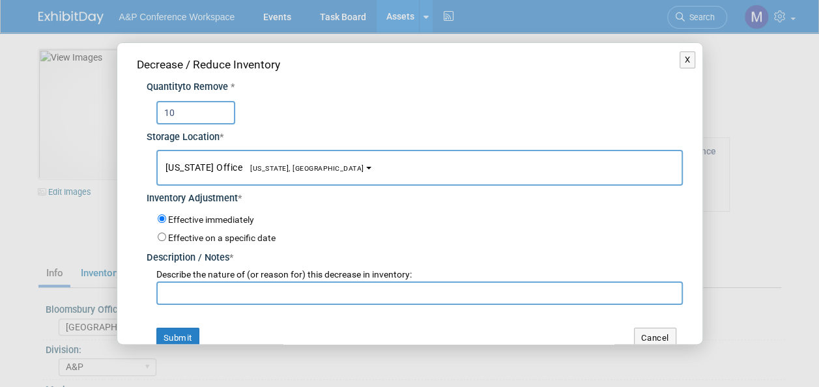
type input "10"
click at [284, 174] on button "[US_STATE] Office [US_STATE], [GEOGRAPHIC_DATA]" at bounding box center [419, 168] width 527 height 36
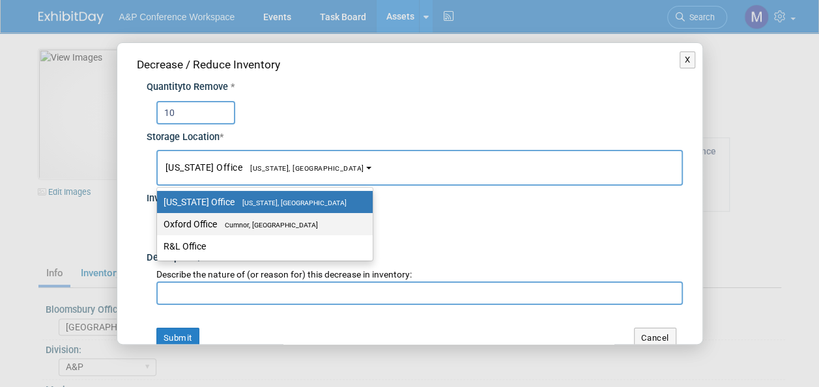
click at [281, 224] on span "Cumnor, [GEOGRAPHIC_DATA]" at bounding box center [267, 225] width 101 height 8
drag, startPoint x: 281, startPoint y: 224, endPoint x: 282, endPoint y: 289, distance: 65.2
click at [282, 289] on input "text" at bounding box center [419, 293] width 527 height 23
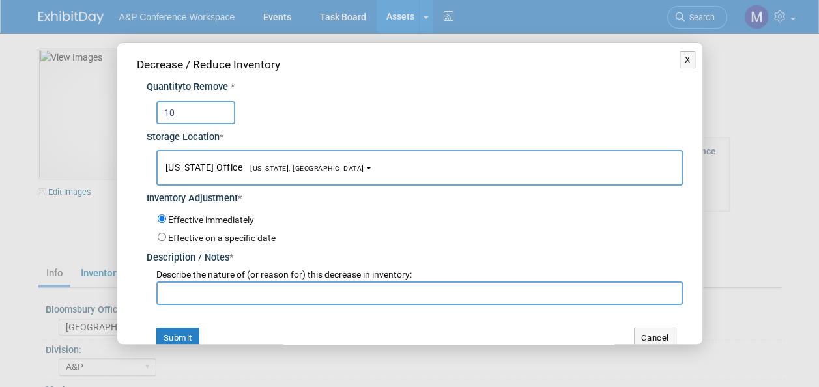
drag, startPoint x: 284, startPoint y: 170, endPoint x: 280, endPoint y: 185, distance: 15.5
click at [284, 170] on span "[US_STATE], [GEOGRAPHIC_DATA]" at bounding box center [304, 168] width 122 height 8
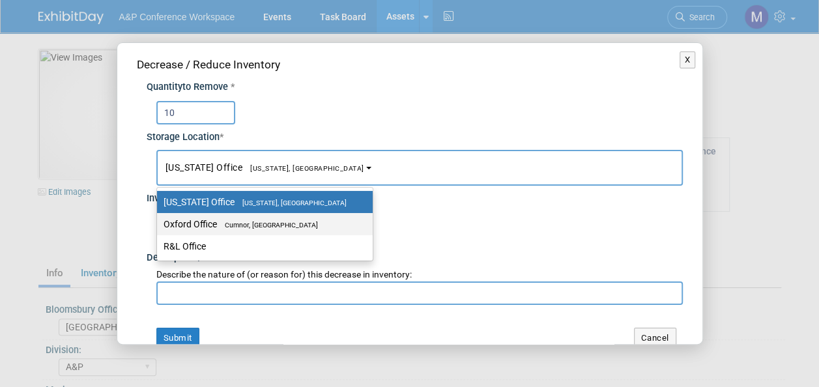
drag, startPoint x: 280, startPoint y: 226, endPoint x: 279, endPoint y: 236, distance: 10.5
click at [280, 226] on span "Cumnor, [GEOGRAPHIC_DATA]" at bounding box center [267, 225] width 101 height 8
click at [159, 226] on input "Oxford Office Cumnor, United Kingdom" at bounding box center [155, 224] width 8 height 8
select select "11222978"
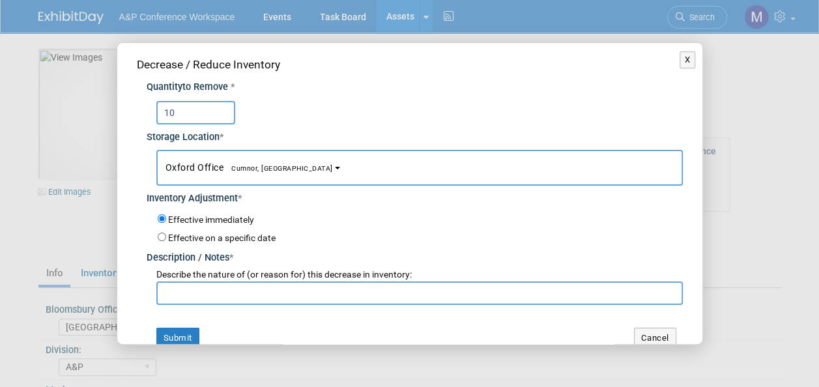
click at [273, 284] on input "text" at bounding box center [419, 293] width 527 height 23
paste input "Rachel Bradshaw requested to send to her in London office for ‘What is Fashion?…"
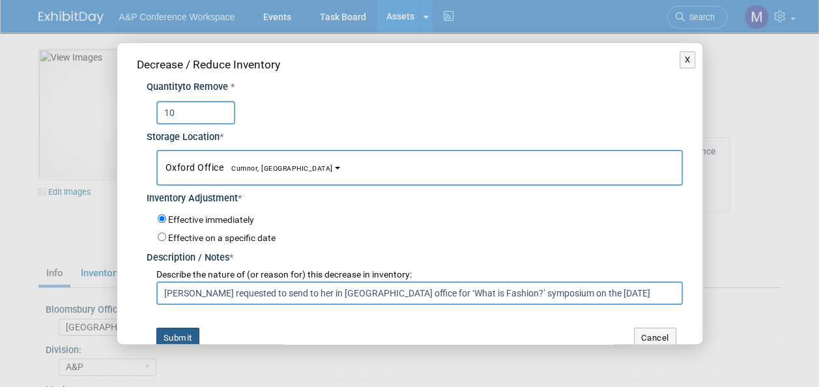
type input "Rachel Bradshaw requested to send to her in London office for ‘What is Fashion?…"
click at [185, 334] on button "Submit" at bounding box center [177, 338] width 43 height 21
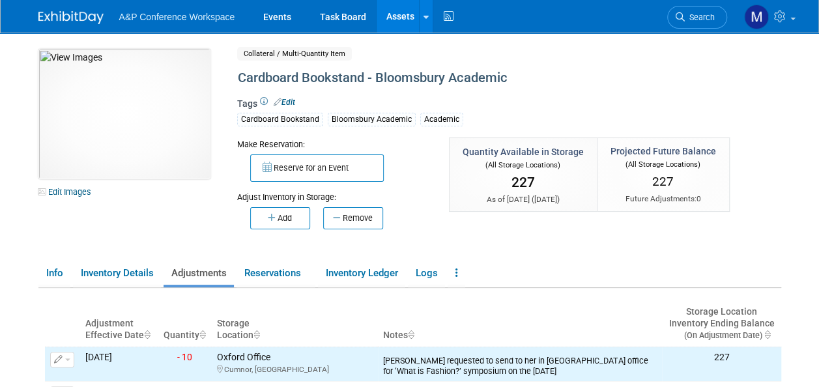
click at [403, 17] on link "Assets" at bounding box center [401, 16] width 48 height 33
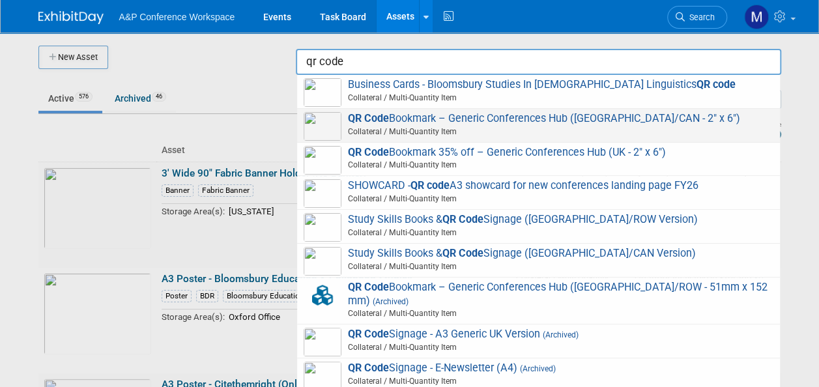
click at [472, 116] on span "QR Code Bookmark – Generic Conferences Hub ([GEOGRAPHIC_DATA]/CAN - 2" x 6") Co…" at bounding box center [539, 125] width 470 height 27
type input "QR Code Bookmark – Generic Conferences Hub ([GEOGRAPHIC_DATA]/CAN - 2" x 6")"
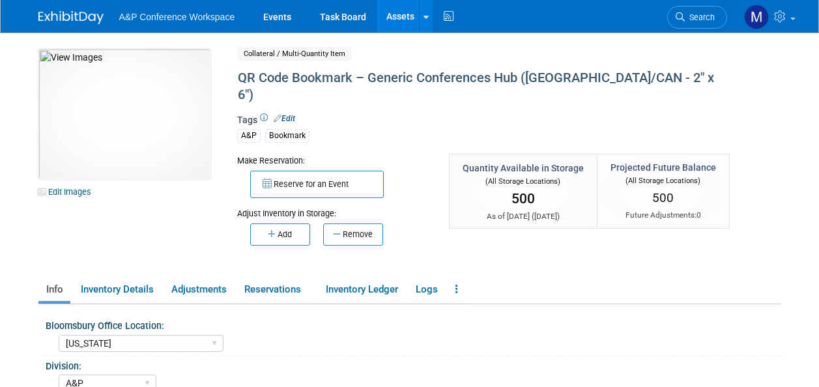
select select "[US_STATE]"
select select "A&P"
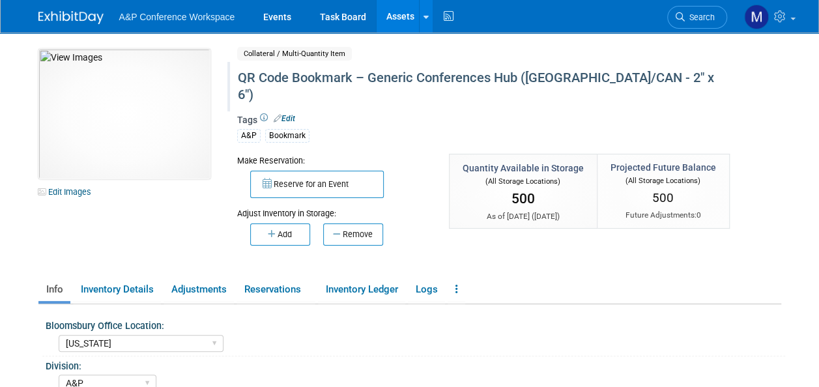
click at [354, 80] on div "QR Code Bookmark – Generic Conferences Hub ([GEOGRAPHIC_DATA]/CAN - 2" x 6")" at bounding box center [479, 86] width 493 height 40
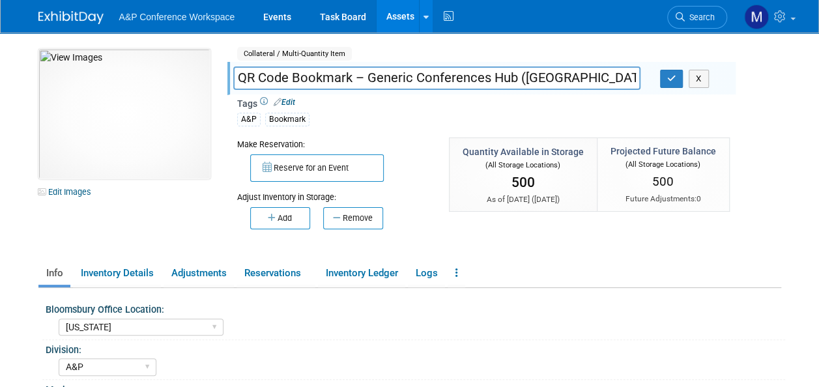
click at [354, 80] on input "QR Code Bookmark – Generic Conferences Hub ([GEOGRAPHIC_DATA]/CAN - 2" x 6")" at bounding box center [436, 77] width 407 height 23
type input "QR Code Bookmark 35% off – Generic Conferences Hub ([GEOGRAPHIC_DATA]/CAN - 2" …"
click at [674, 82] on icon "button" at bounding box center [672, 78] width 9 height 8
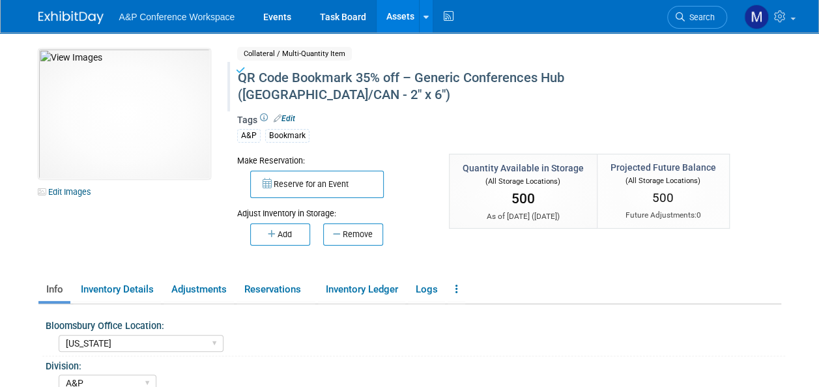
click at [397, 17] on link "Assets" at bounding box center [401, 16] width 48 height 33
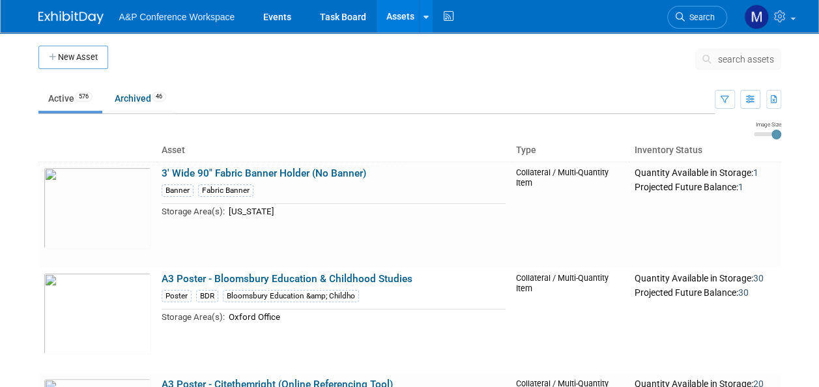
click at [750, 56] on span "search assets" at bounding box center [746, 59] width 56 height 10
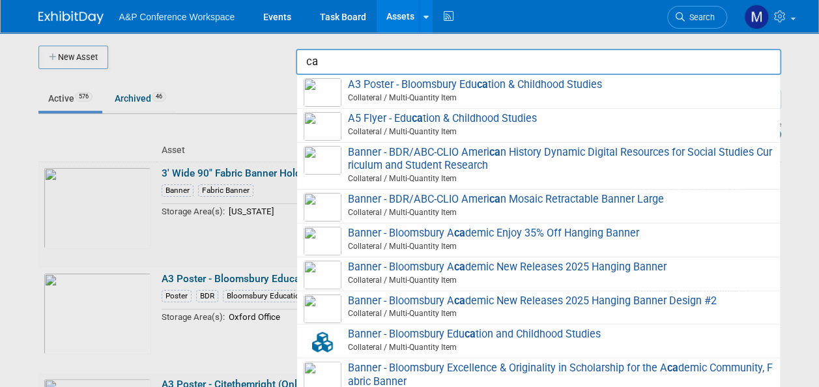
type input "c"
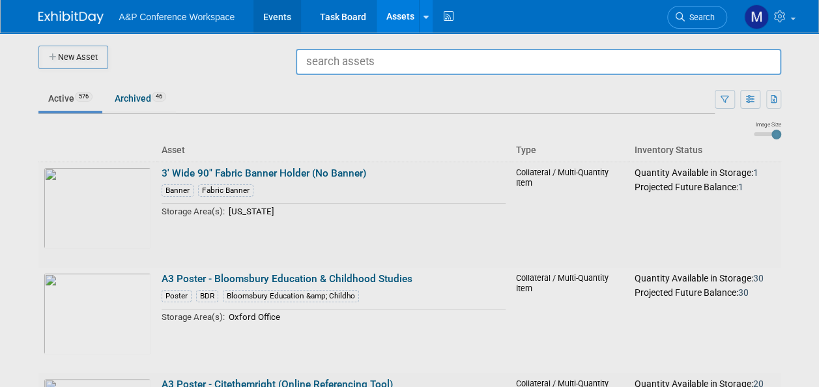
click at [291, 20] on link "Events" at bounding box center [278, 16] width 48 height 33
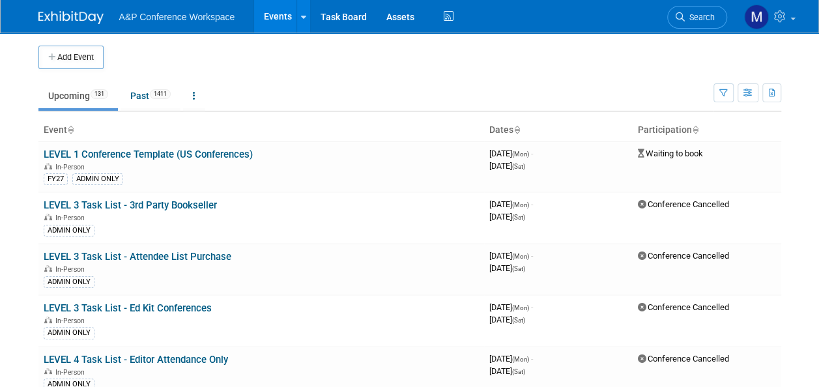
click at [287, 18] on link "Events" at bounding box center [278, 16] width 48 height 33
click at [706, 17] on span "Search" at bounding box center [700, 17] width 30 height 10
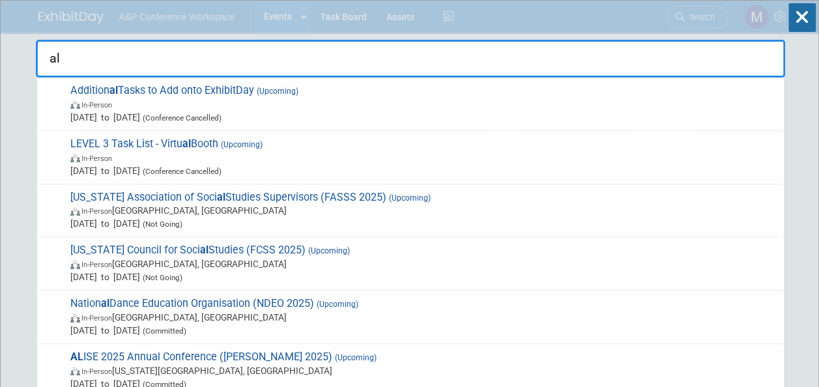
type input "a"
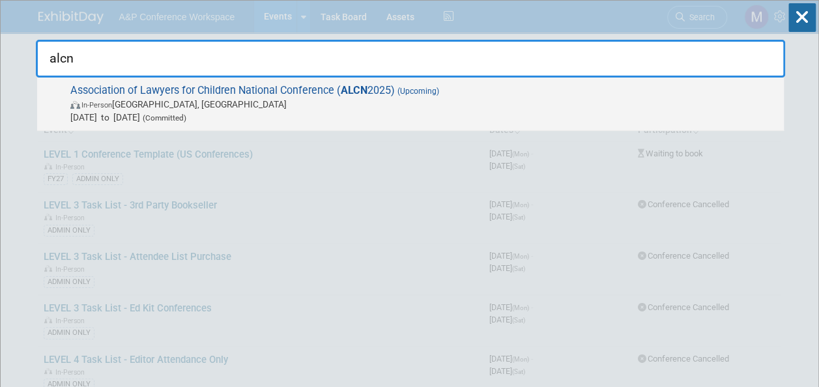
type input "alcn"
click at [333, 86] on span "Association of Lawyers for Children National Conference ( ALCN 2025) (Upcoming)…" at bounding box center [421, 104] width 711 height 40
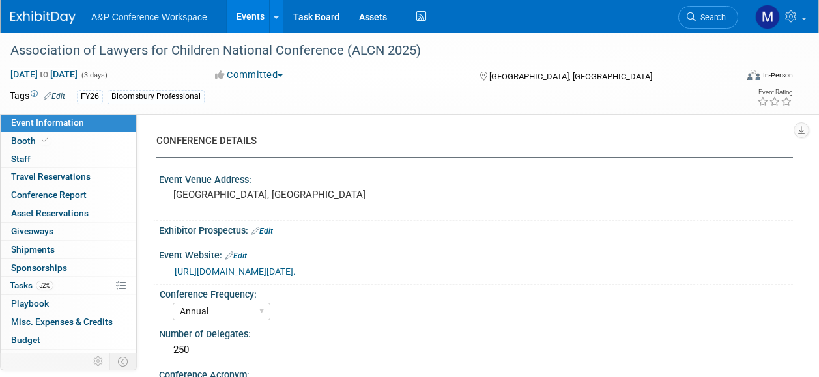
select select "Annual"
select select "Level 2"
select select "In-Person Booth"
select select "Law"
select select "Bloomsbury Professional"
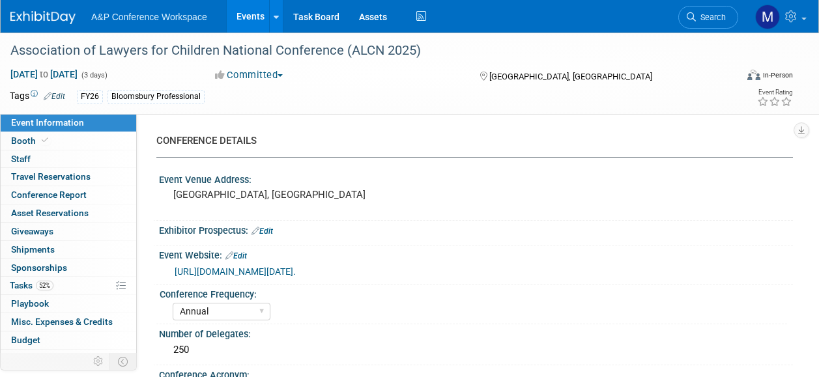
select select "[PERSON_NAME]"
select select "Networking/Commissioning"
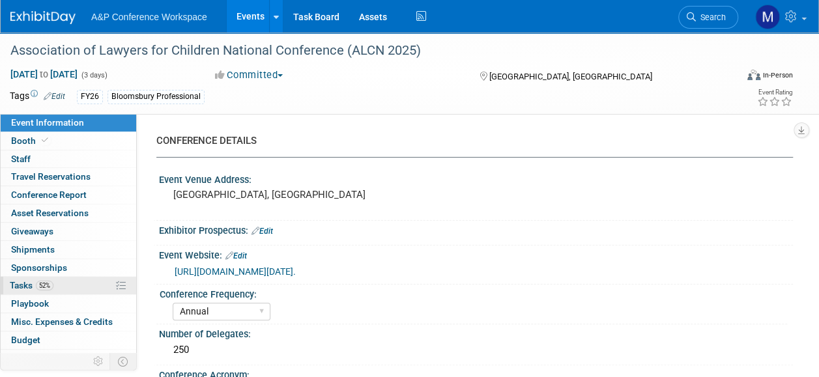
click at [61, 292] on link "52% Tasks 52%" at bounding box center [69, 286] width 136 height 18
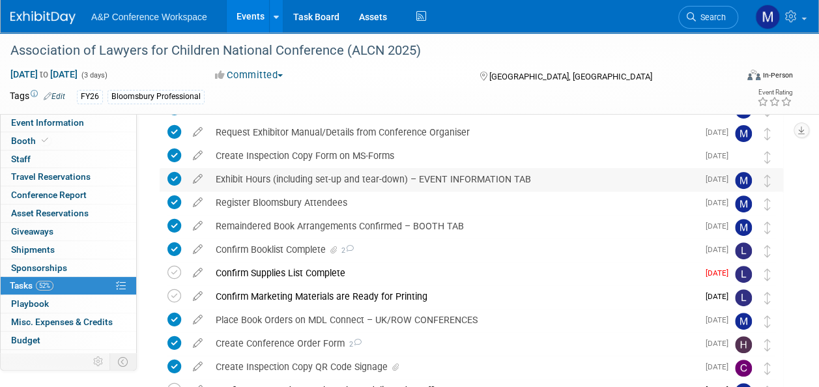
scroll to position [196, 0]
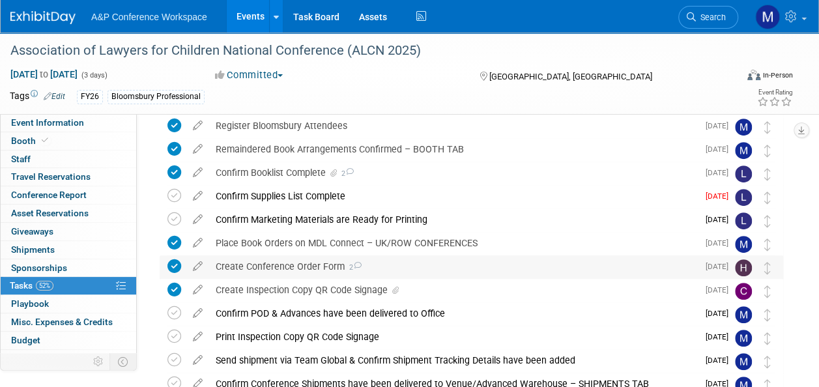
click at [309, 262] on div "Create Conference Order Form 2" at bounding box center [453, 267] width 489 height 22
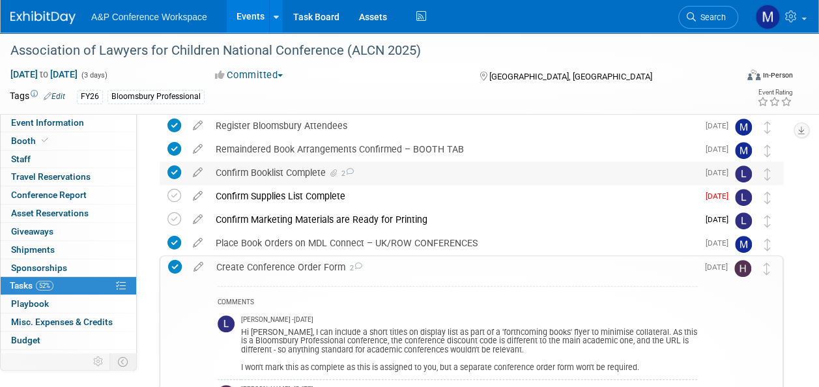
click at [305, 171] on div "Confirm Booklist Complete 2" at bounding box center [453, 173] width 489 height 22
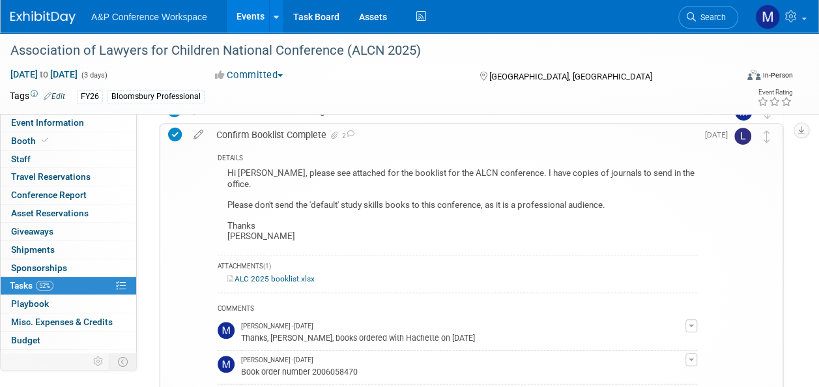
scroll to position [261, 0]
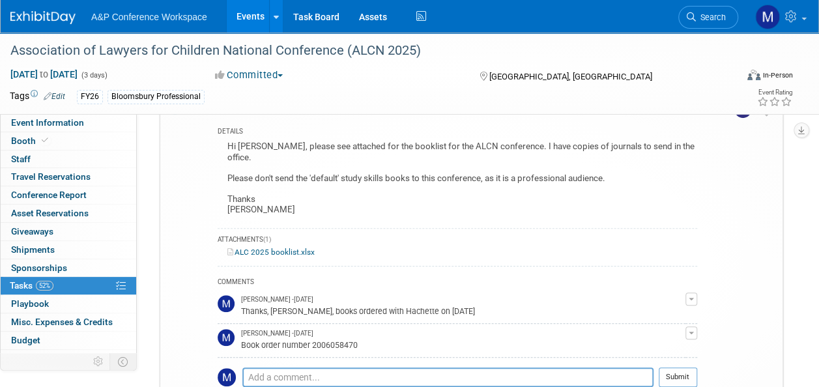
click at [287, 248] on link "ALC 2025 booklist.xlsx" at bounding box center [271, 252] width 87 height 9
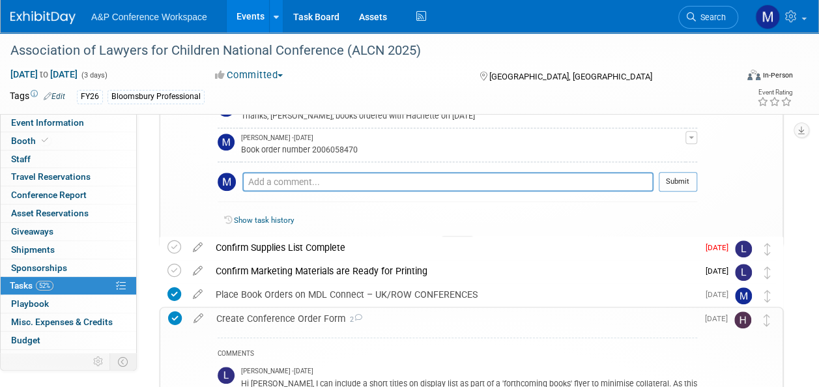
click at [452, 236] on div at bounding box center [457, 241] width 33 height 11
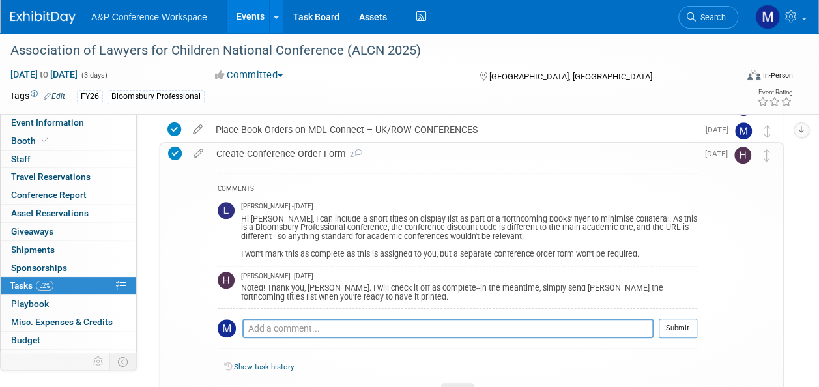
scroll to position [391, 0]
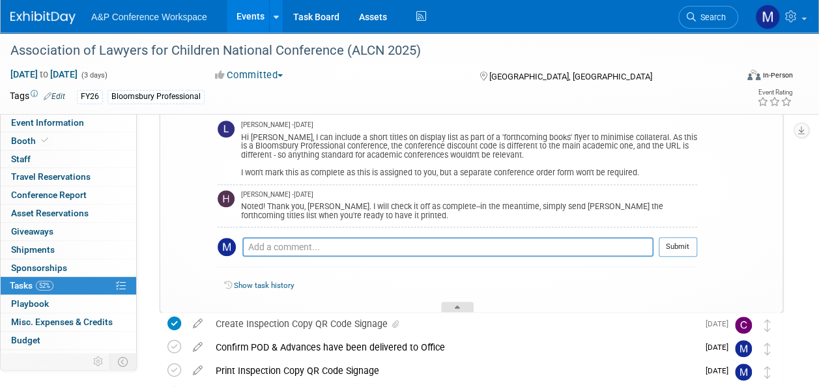
click at [449, 305] on div at bounding box center [457, 307] width 33 height 11
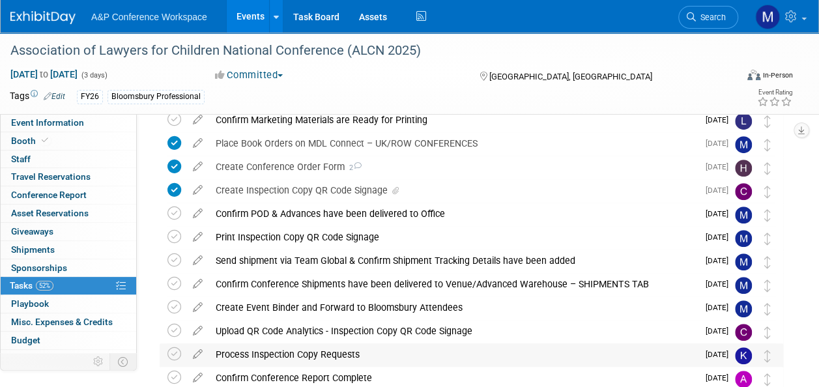
scroll to position [195, 0]
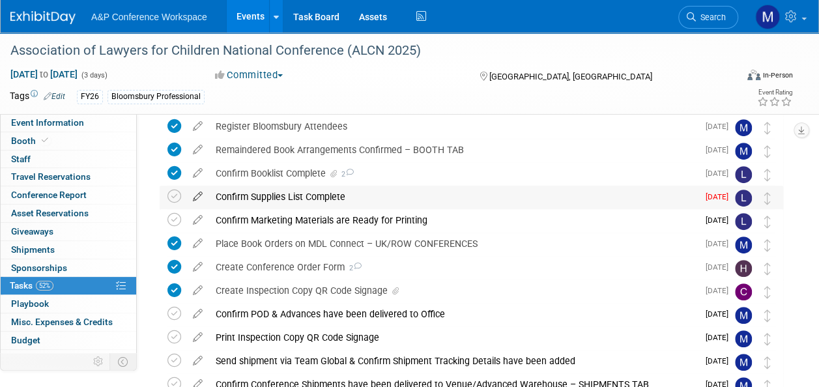
click at [196, 198] on icon at bounding box center [197, 194] width 23 height 16
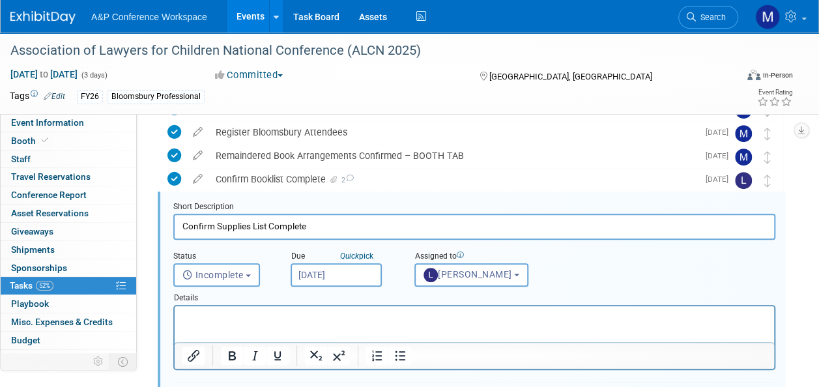
scroll to position [0, 0]
click at [357, 276] on input "[DATE]" at bounding box center [336, 274] width 91 height 23
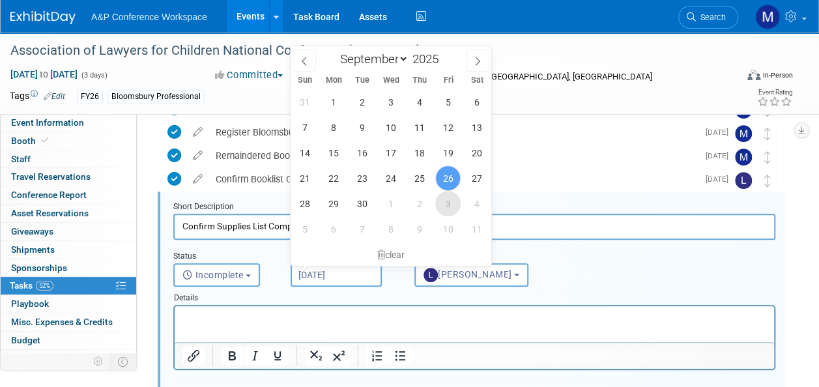
click at [447, 202] on span "3" at bounding box center [447, 203] width 25 height 25
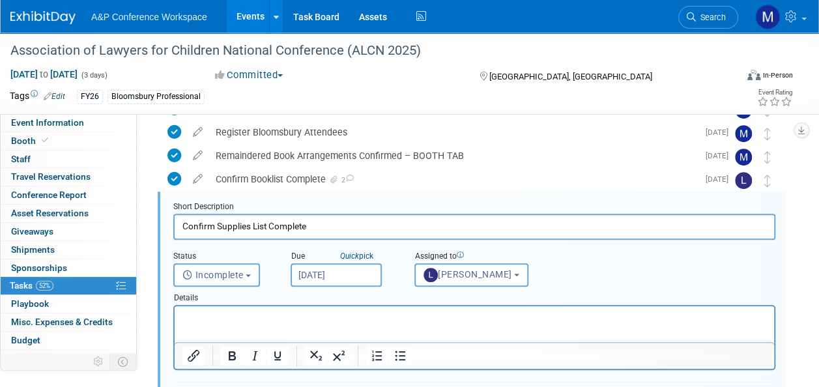
click at [384, 323] on p "Rich Text Area. Press ALT-0 for help." at bounding box center [475, 318] width 585 height 12
click at [346, 275] on input "[DATE]" at bounding box center [336, 274] width 91 height 23
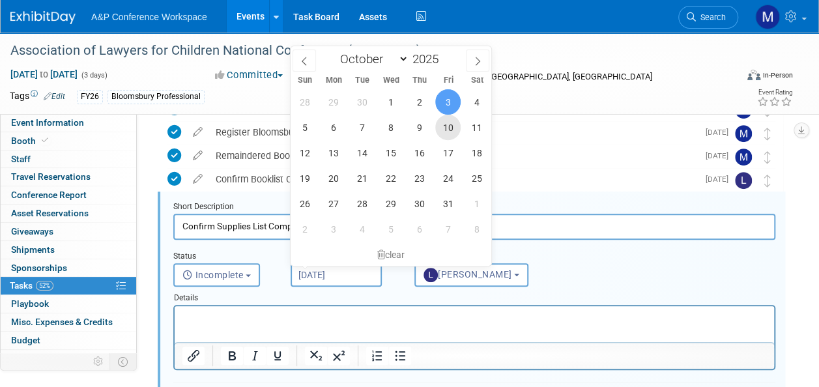
click at [451, 130] on span "10" at bounding box center [447, 127] width 25 height 25
type input "[DATE]"
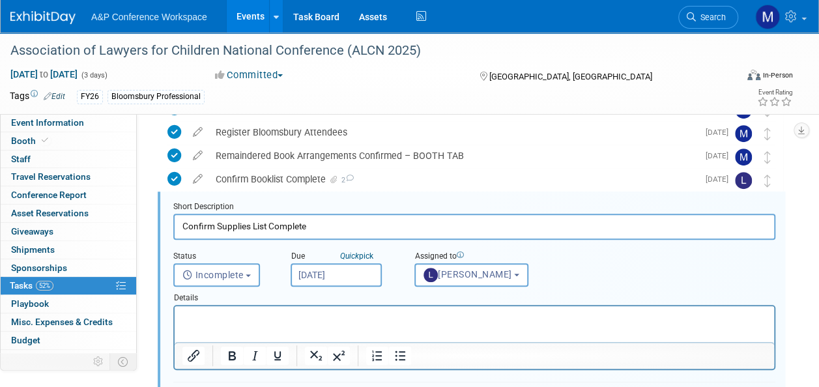
click at [353, 318] on p "Rich Text Area. Press ALT-0 for help." at bounding box center [475, 318] width 585 height 12
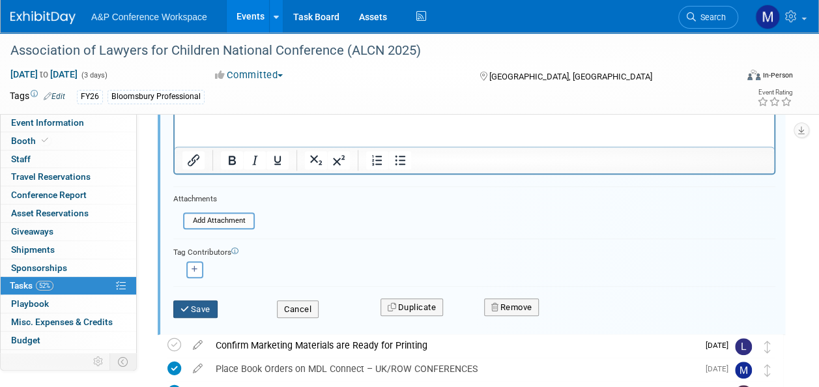
click at [203, 306] on button "Save" at bounding box center [195, 310] width 44 height 18
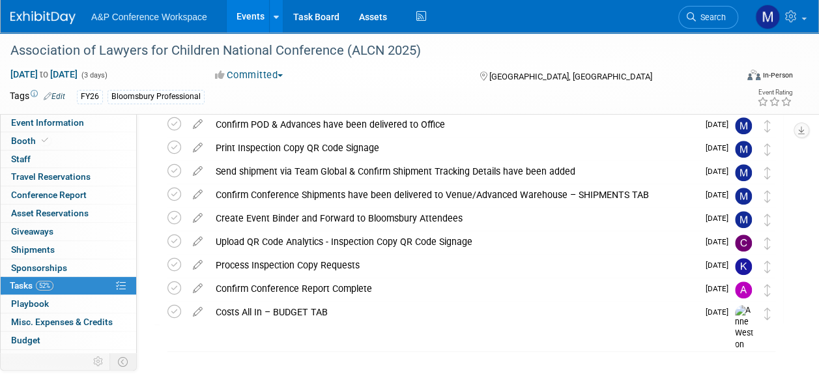
click at [697, 17] on span "Search" at bounding box center [711, 17] width 30 height 10
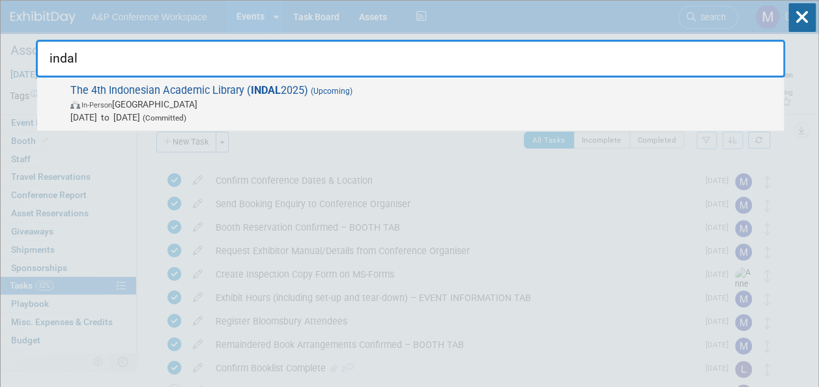
type input "indal"
click at [282, 89] on span "The 4th Indonesian Academic Library ( INDAL 2025) (Upcoming) In-Person [GEOGRAP…" at bounding box center [421, 104] width 711 height 40
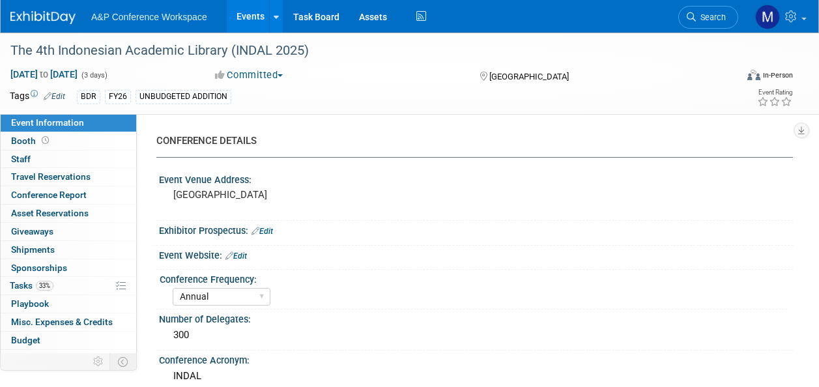
select select "Annual"
select select "Level 2"
select select "In-Person Booth"
select select "Digital"
select select "Bloomsbury Digital Resources"
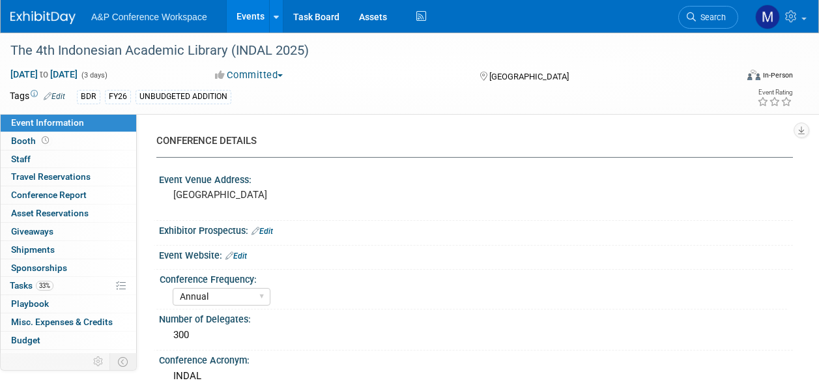
select select "[PERSON_NAME]"
